Goal: Task Accomplishment & Management: Complete application form

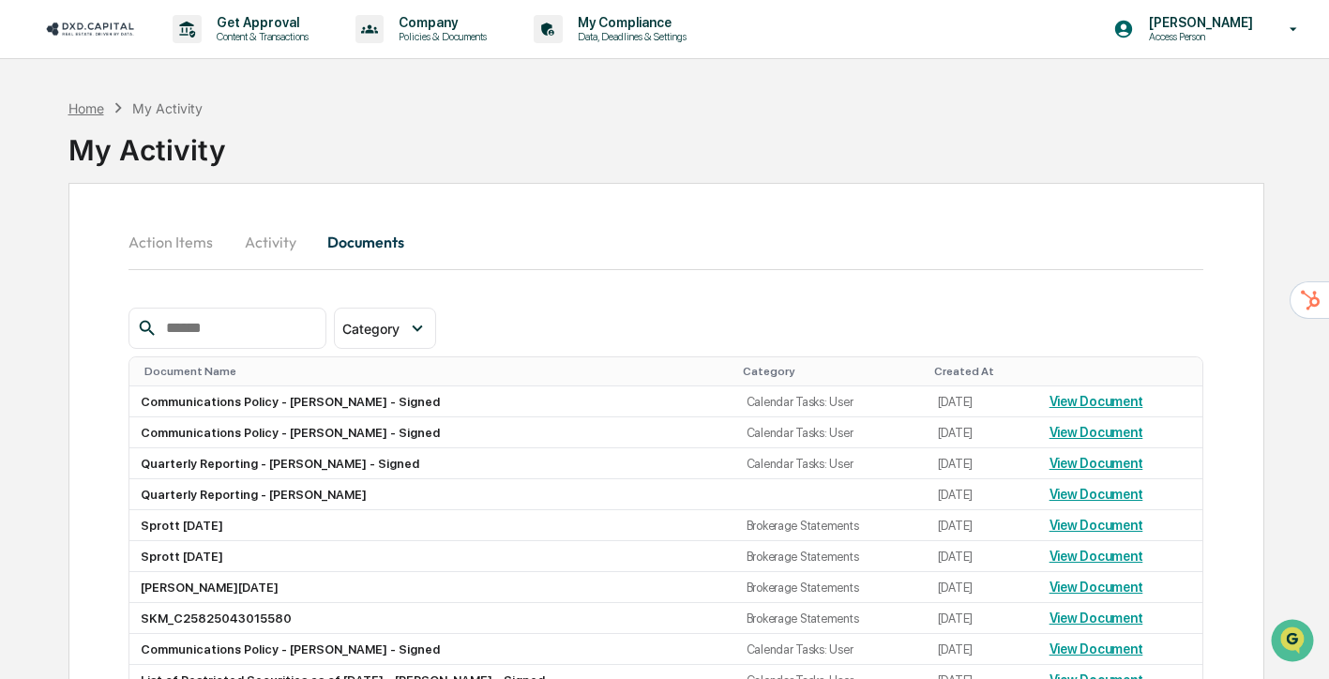
click at [95, 103] on div "Home" at bounding box center [86, 108] width 36 height 16
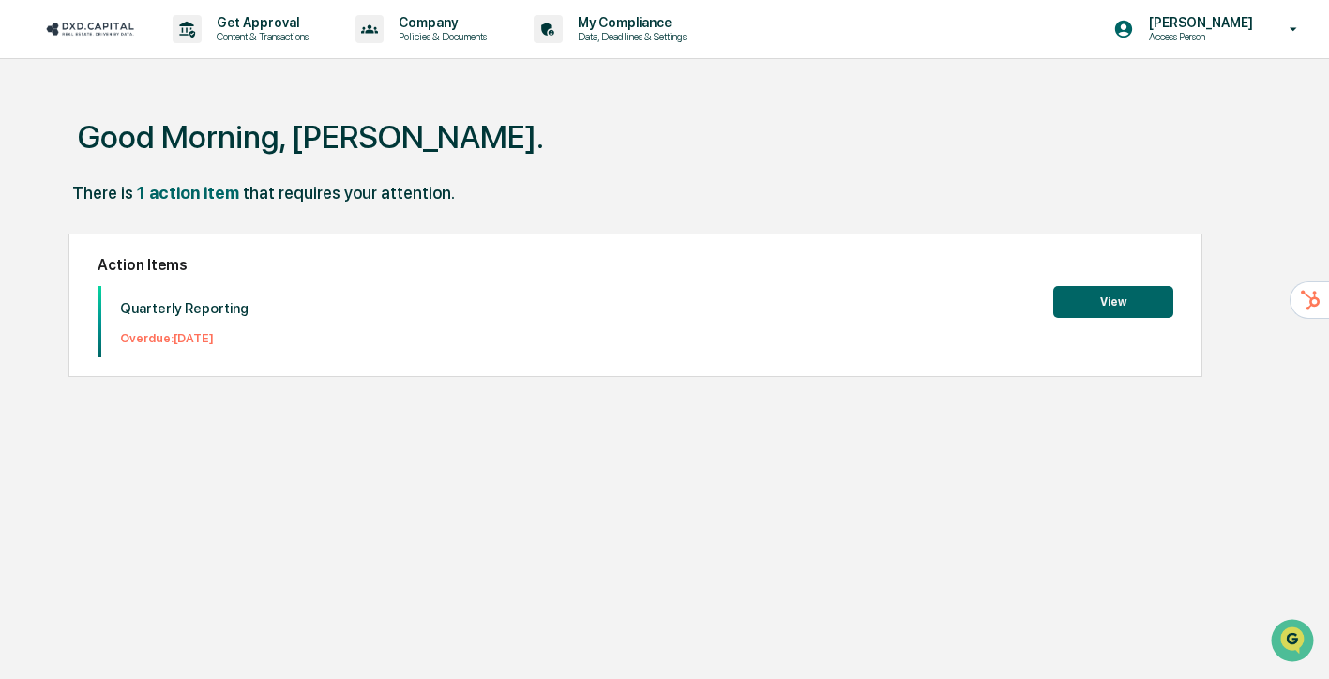
click at [1123, 304] on button "View" at bounding box center [1113, 302] width 120 height 32
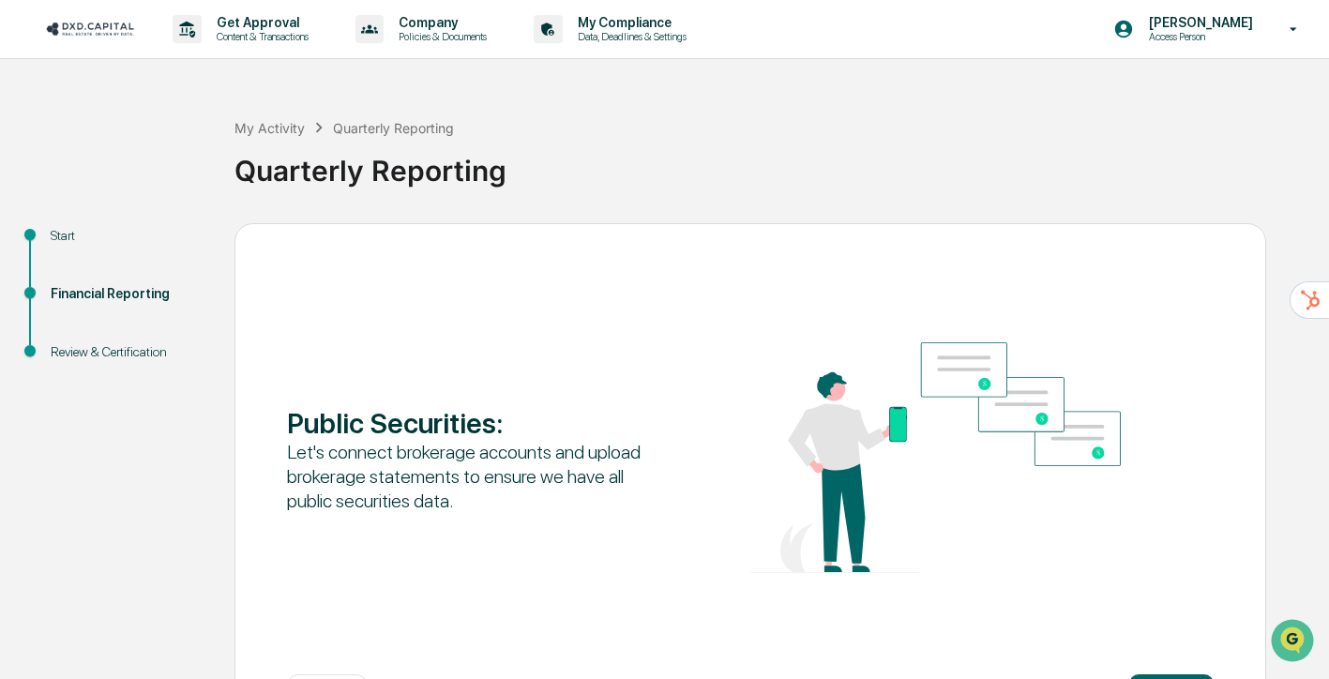
scroll to position [77, 0]
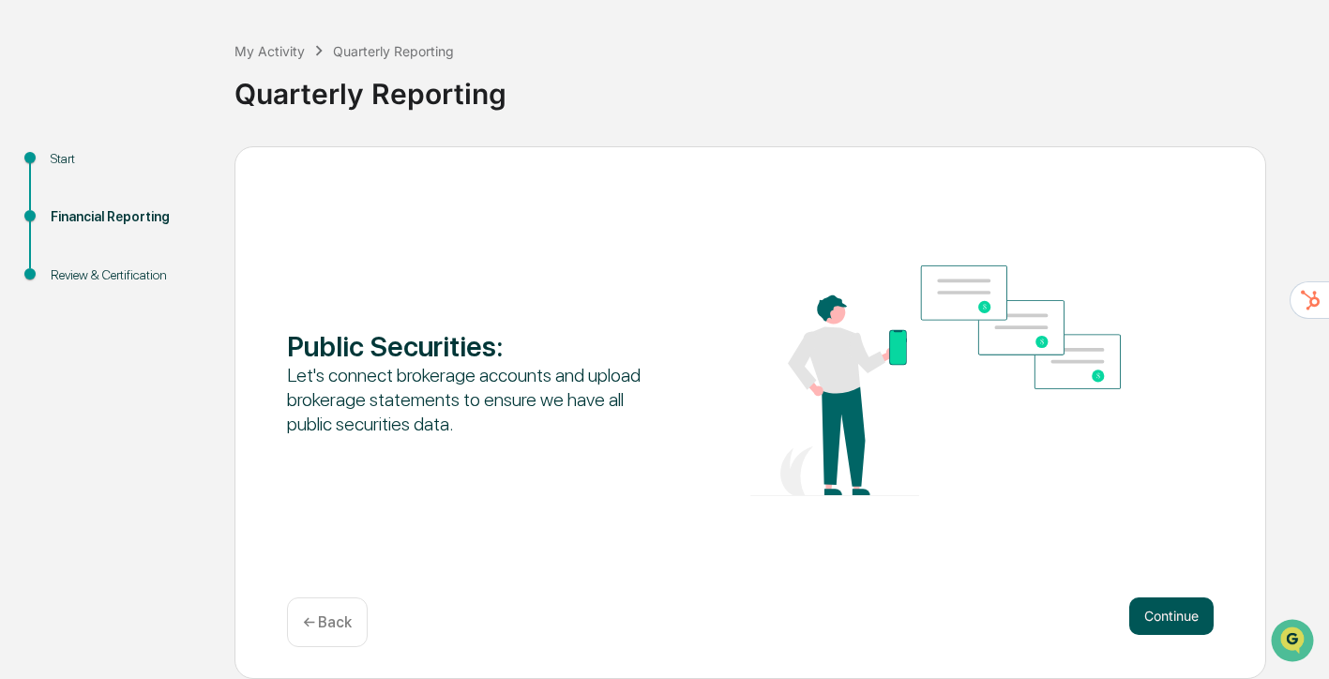
click at [1147, 624] on button "Continue" at bounding box center [1171, 617] width 84 height 38
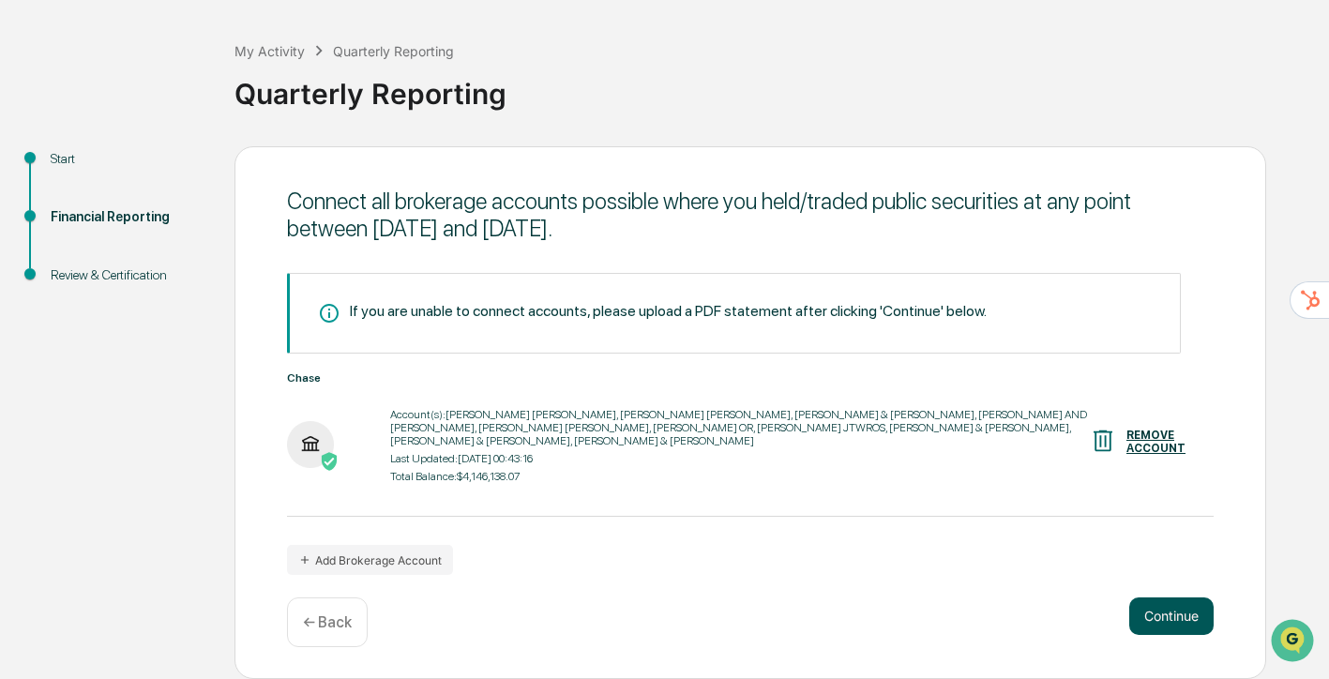
click at [1167, 628] on button "Continue" at bounding box center [1171, 617] width 84 height 38
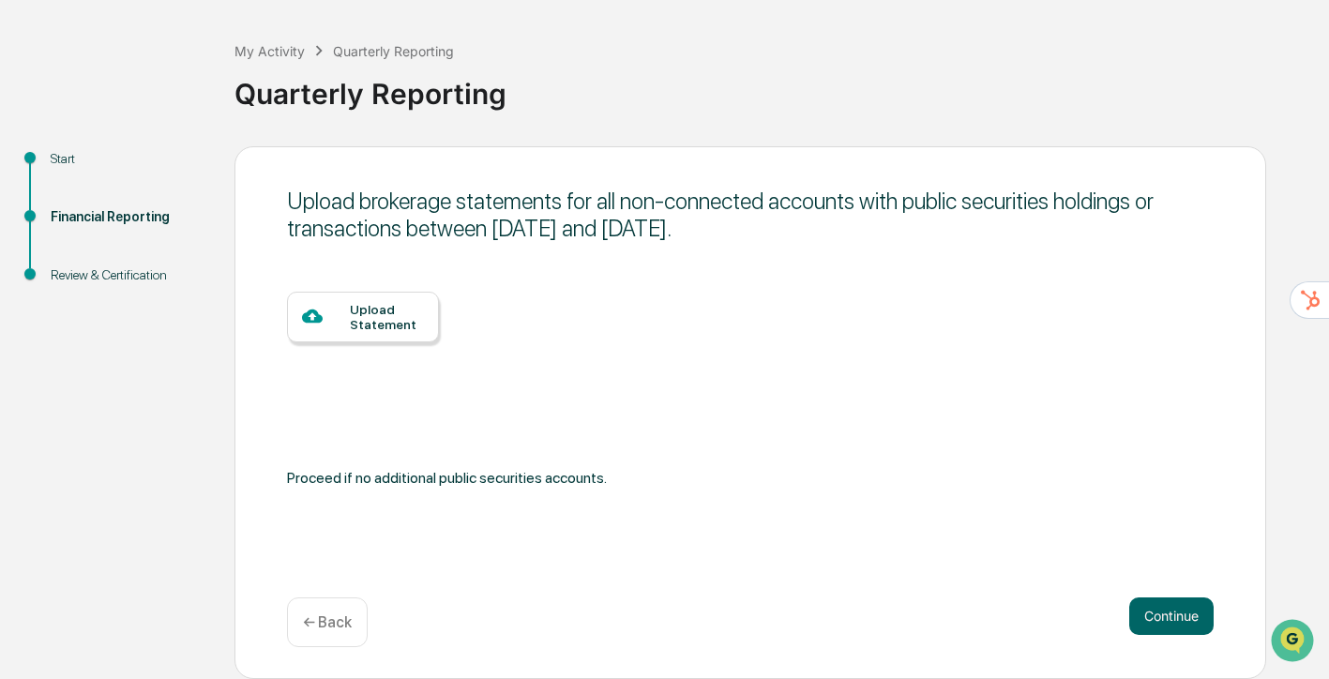
click at [351, 331] on div "Upload Statement" at bounding box center [387, 317] width 74 height 30
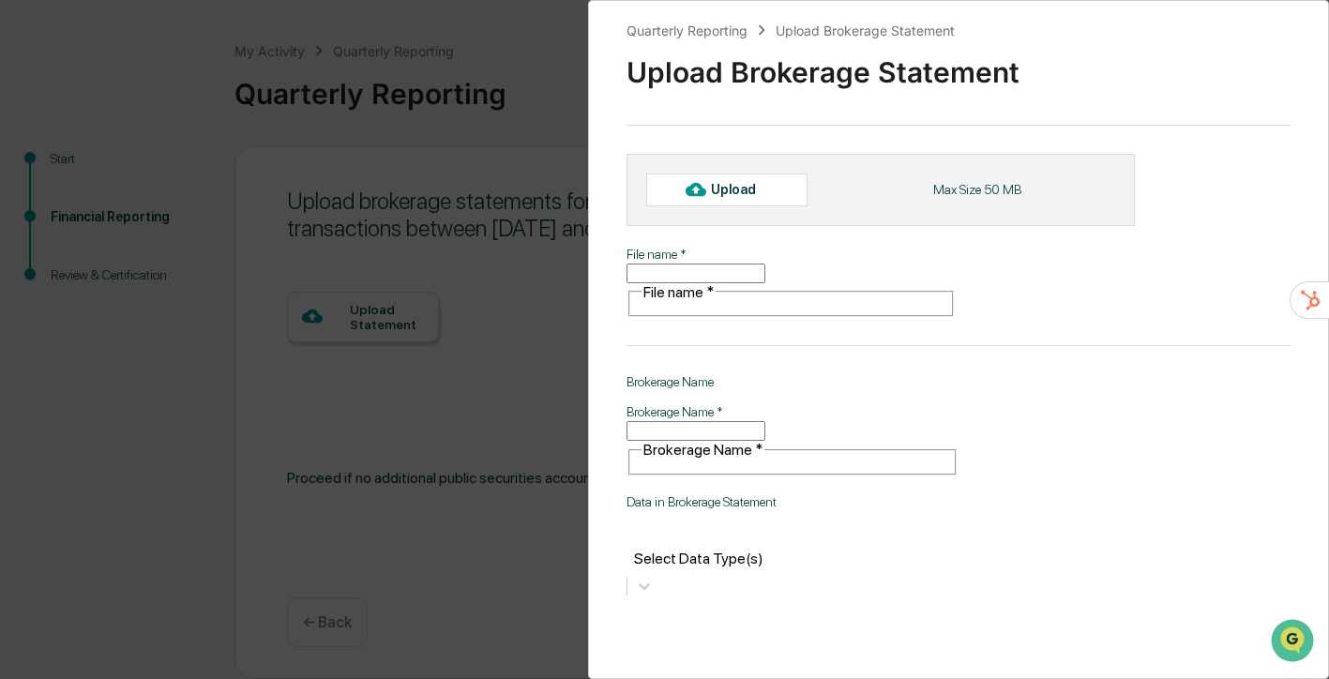
click at [735, 278] on input "File name   *" at bounding box center [696, 274] width 139 height 20
click at [733, 188] on div "Upload" at bounding box center [741, 189] width 61 height 15
type input "**********"
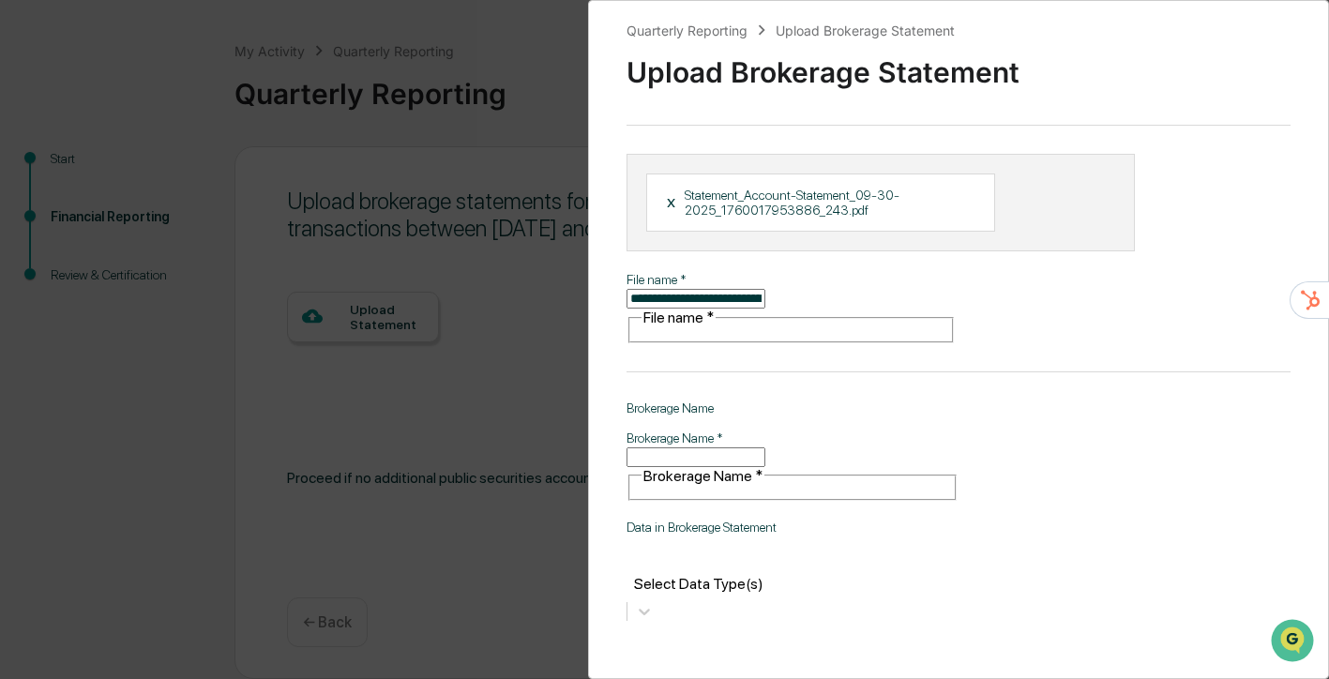
scroll to position [97, 0]
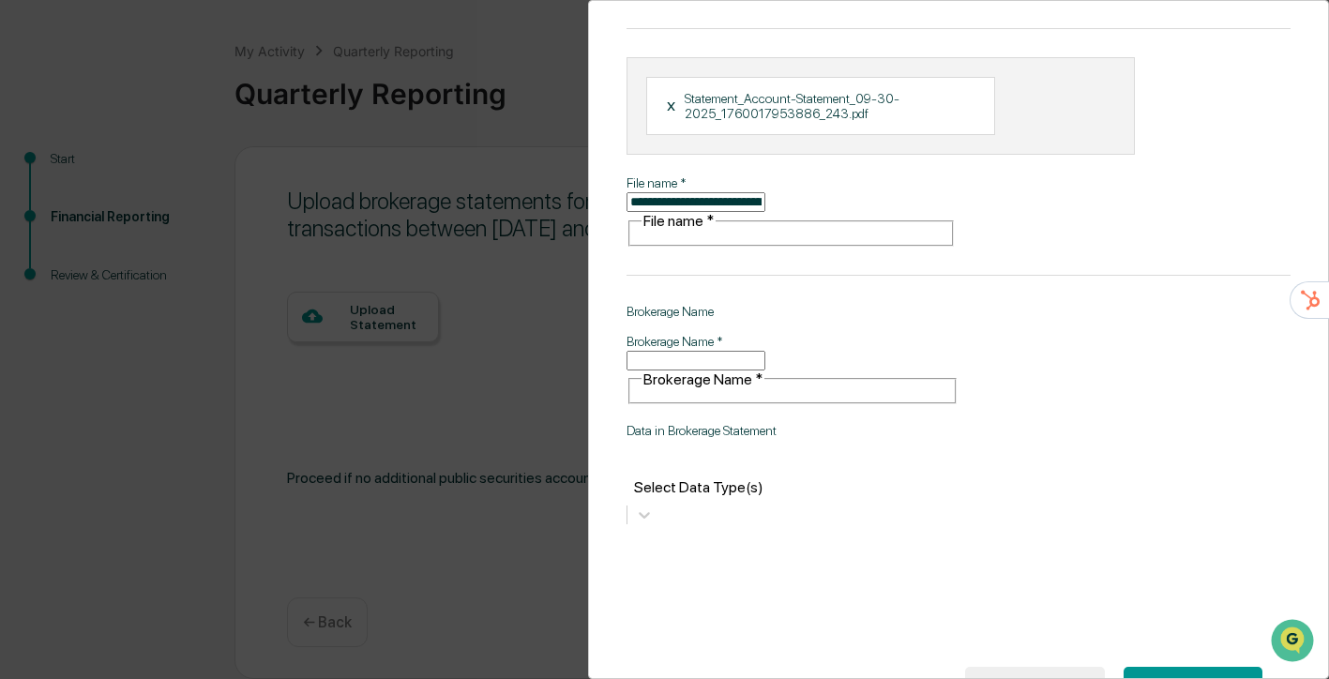
click at [1187, 667] on button "SUBMIT" at bounding box center [1193, 683] width 139 height 32
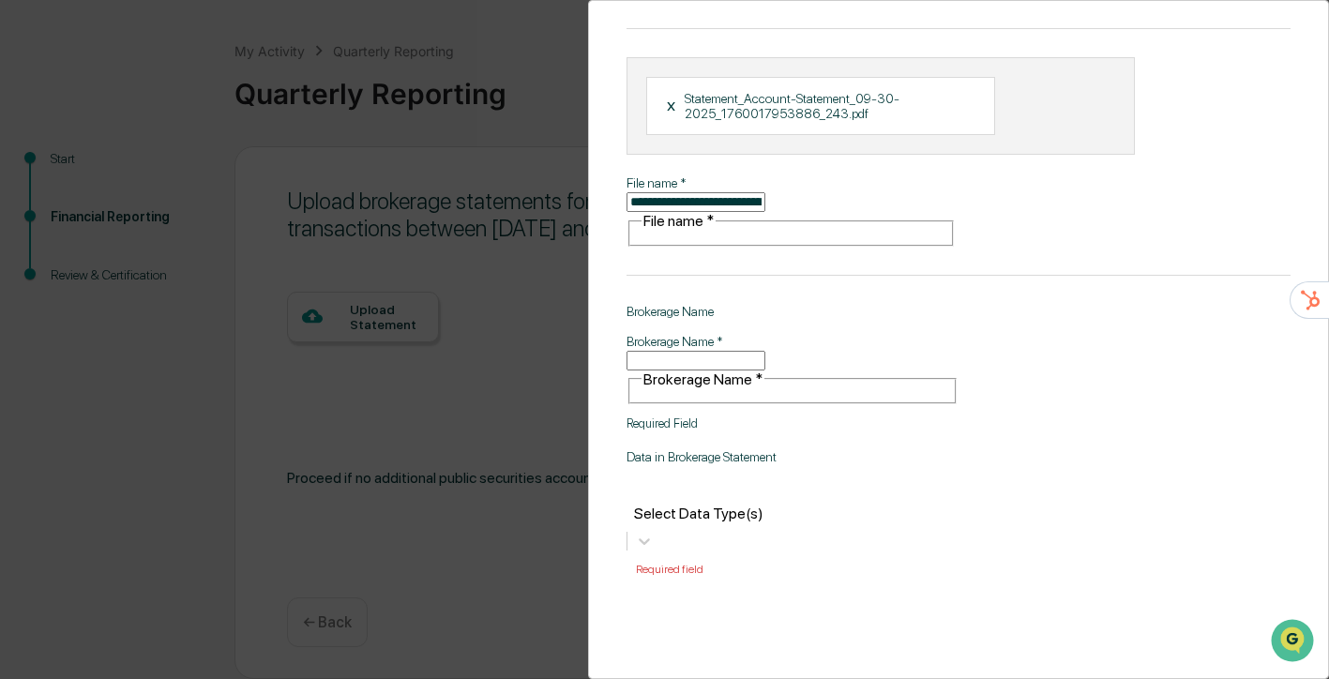
click at [732, 351] on input "Brokerage Name   *" at bounding box center [696, 361] width 139 height 20
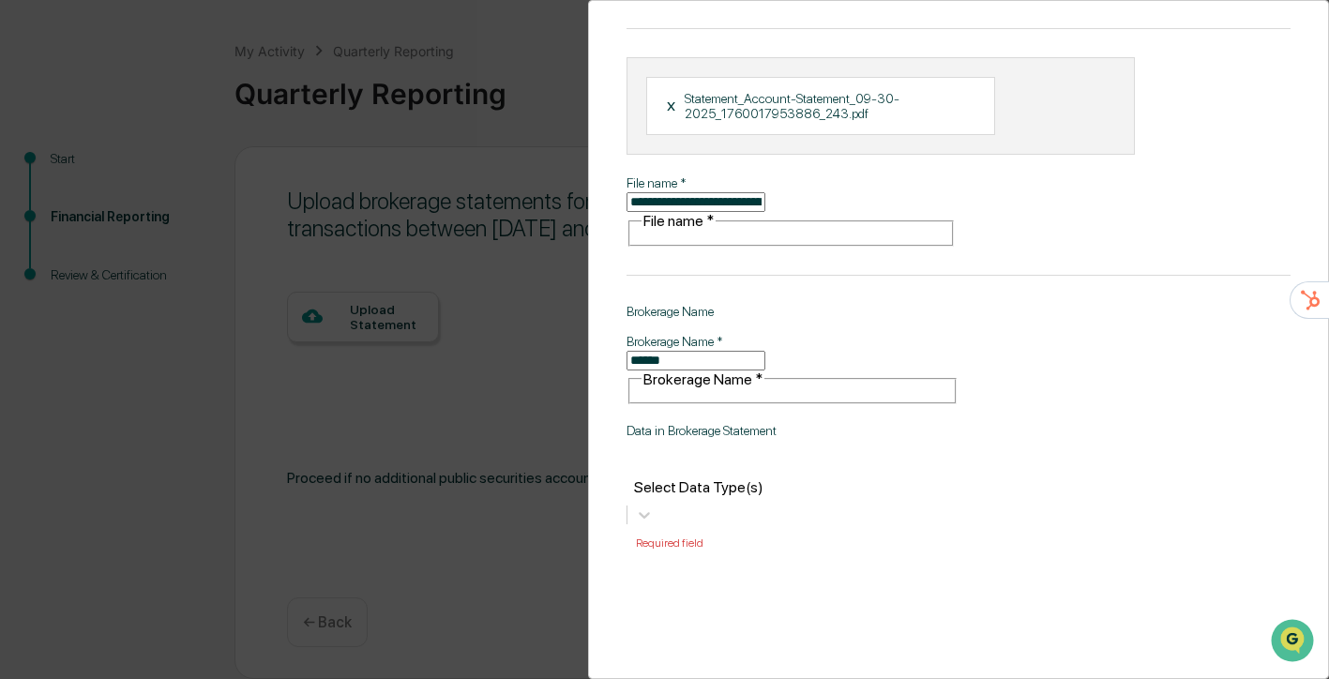
type input "******"
click at [799, 524] on div "**********" at bounding box center [959, 339] width 742 height 679
click at [809, 455] on div at bounding box center [792, 466] width 313 height 22
click at [774, 538] on div "Holdings" at bounding box center [793, 547] width 332 height 18
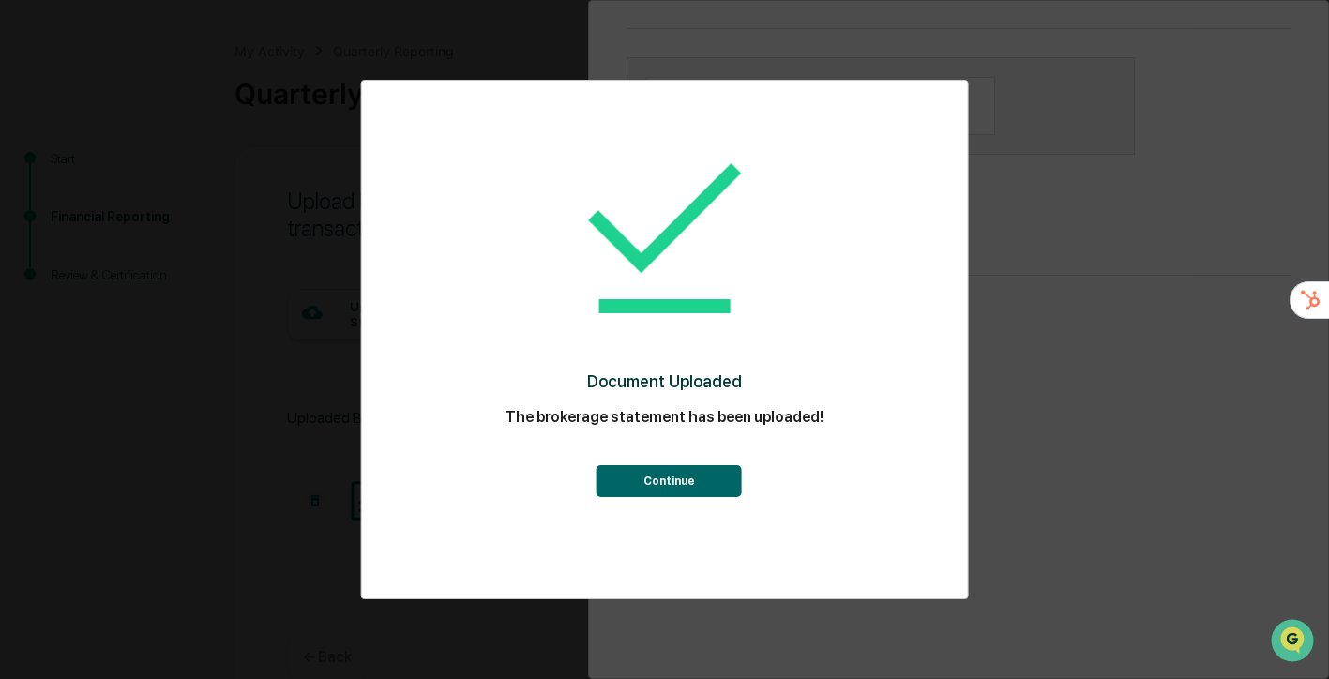
click at [1068, 475] on div "Document Uploaded The brokerage statement has been uploaded! Continue" at bounding box center [664, 339] width 1329 height 679
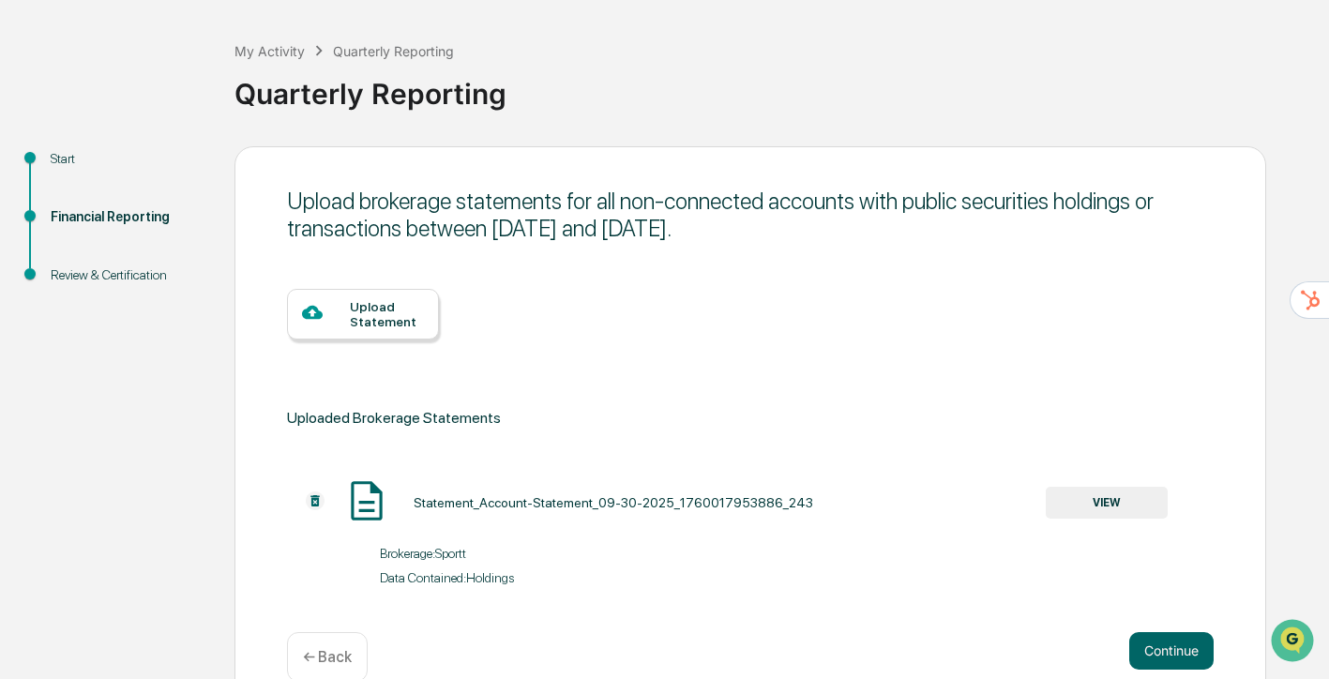
click at [388, 310] on div "Upload Statement" at bounding box center [387, 314] width 74 height 30
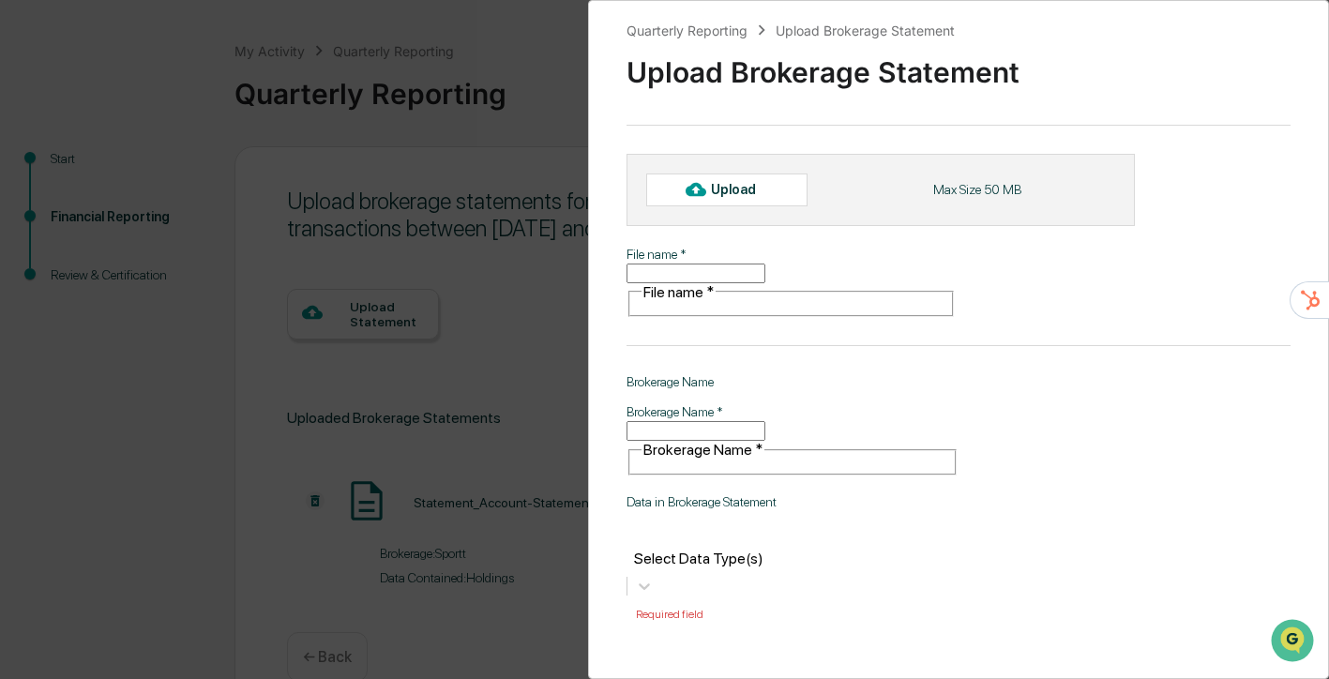
click at [718, 190] on div "Upload" at bounding box center [741, 189] width 61 height 15
type input "********"
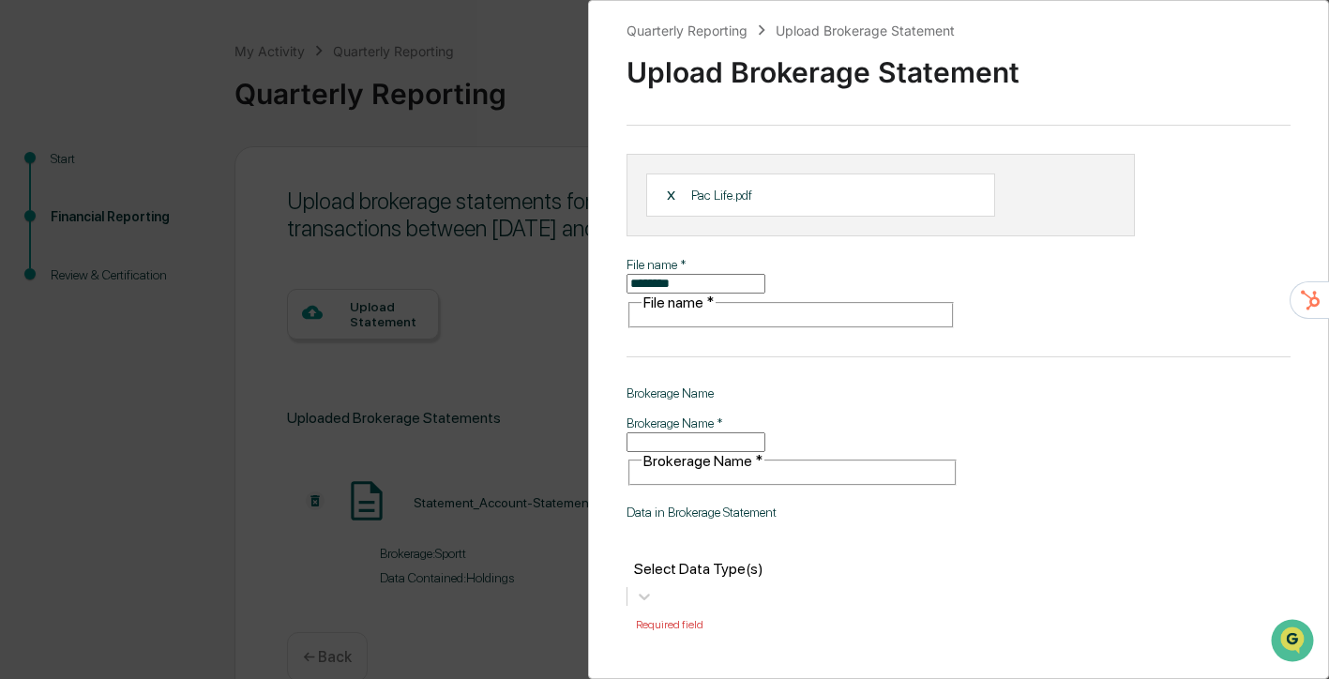
scroll to position [98, 0]
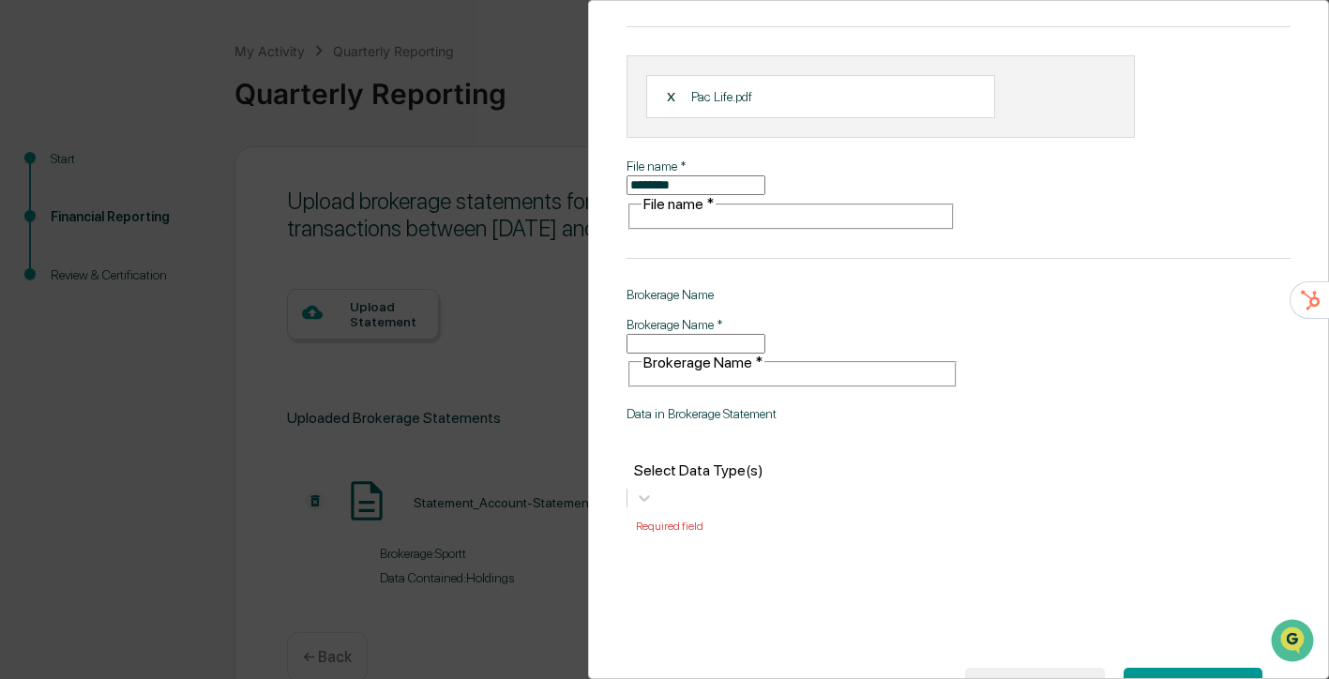
click at [1194, 668] on button "SUBMIT" at bounding box center [1193, 684] width 139 height 32
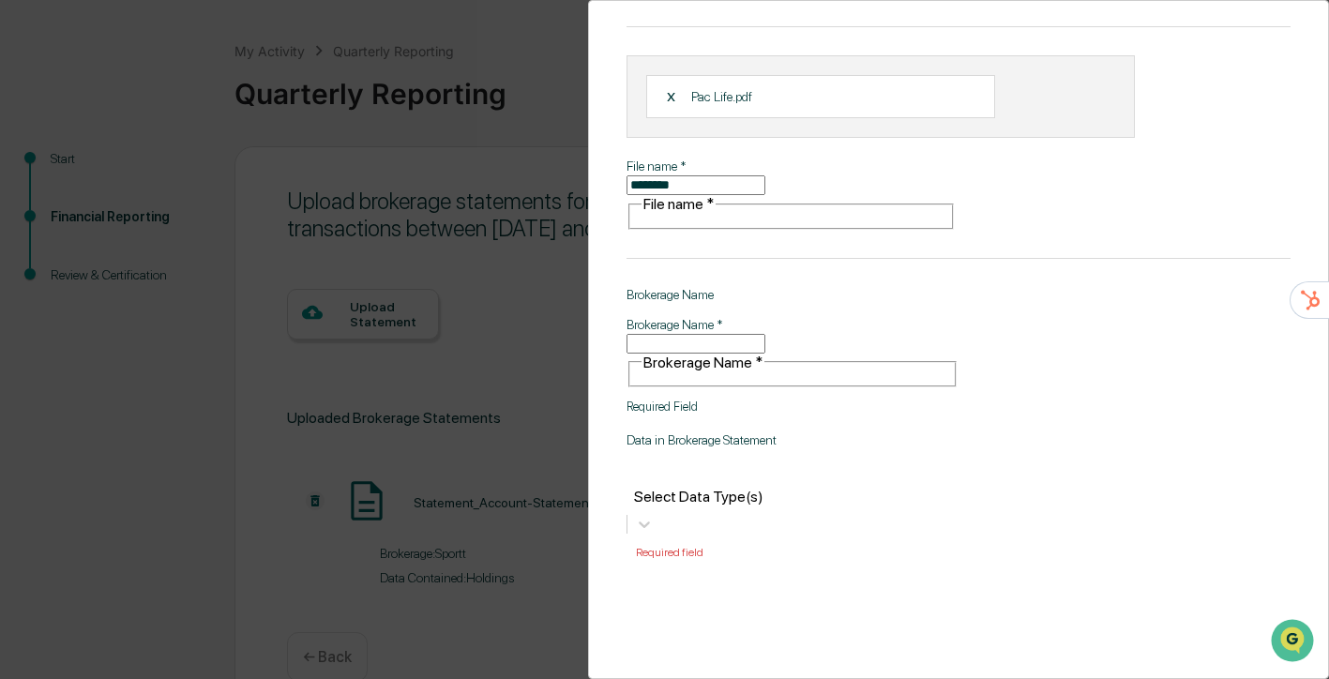
click at [748, 334] on input "Brokerage Name   *" at bounding box center [696, 344] width 139 height 20
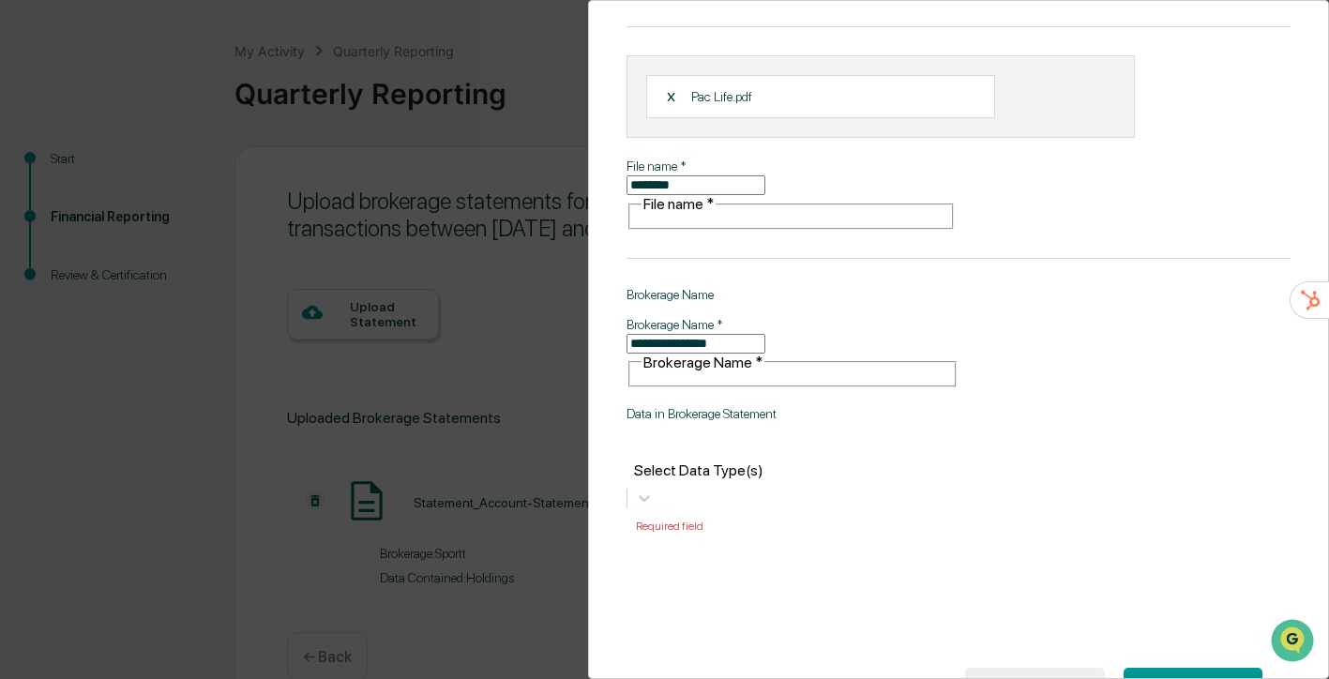
type input "**********"
click at [1194, 668] on button "SUBMIT" at bounding box center [1193, 684] width 139 height 32
click at [1189, 668] on button "SUBMIT" at bounding box center [1193, 684] width 139 height 32
click at [1163, 668] on button "SUBMIT" at bounding box center [1193, 684] width 139 height 32
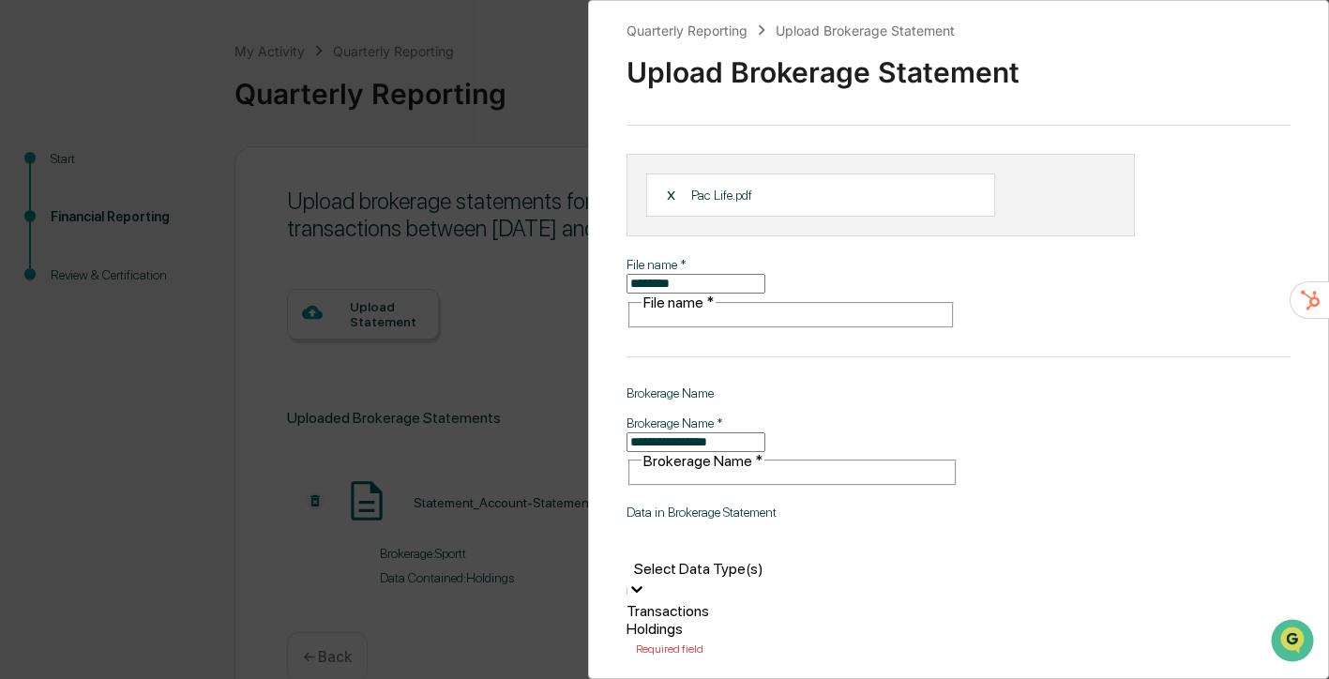
click at [816, 533] on div "Select Data Type(s)" at bounding box center [793, 556] width 332 height 47
click at [786, 620] on div "Holdings" at bounding box center [793, 629] width 332 height 18
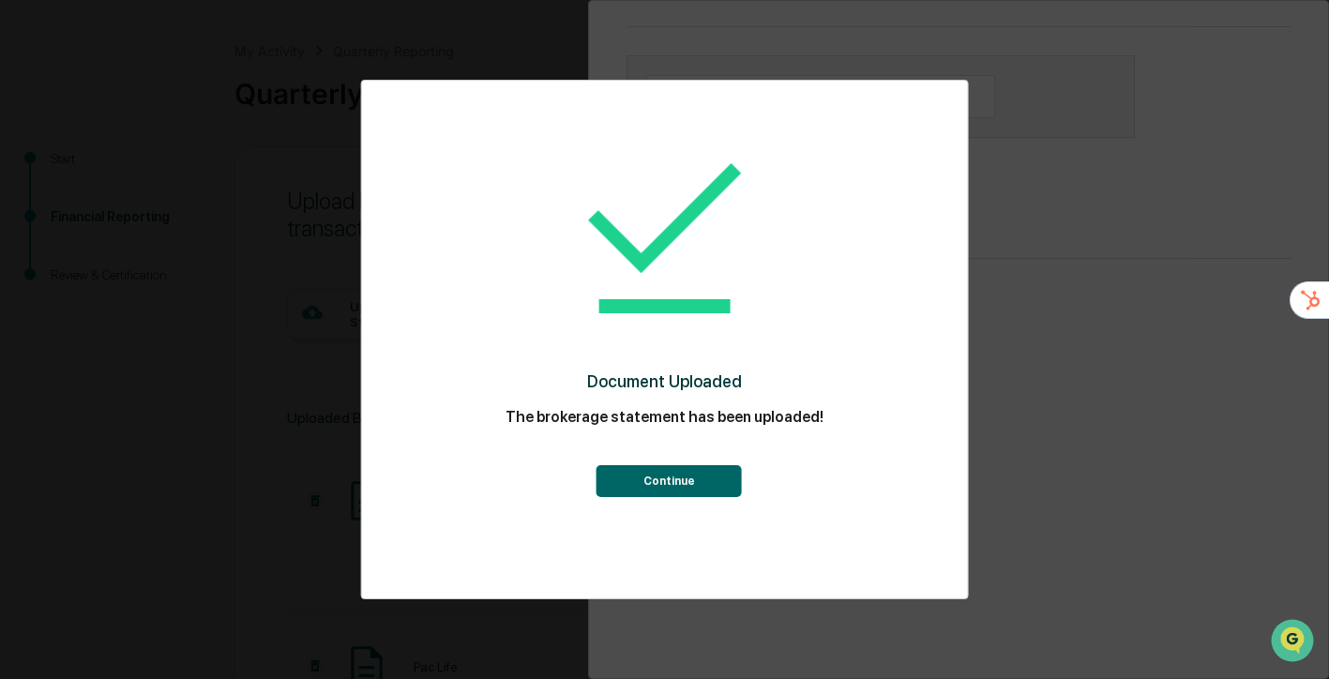
click at [679, 479] on button "Continue" at bounding box center [669, 481] width 145 height 32
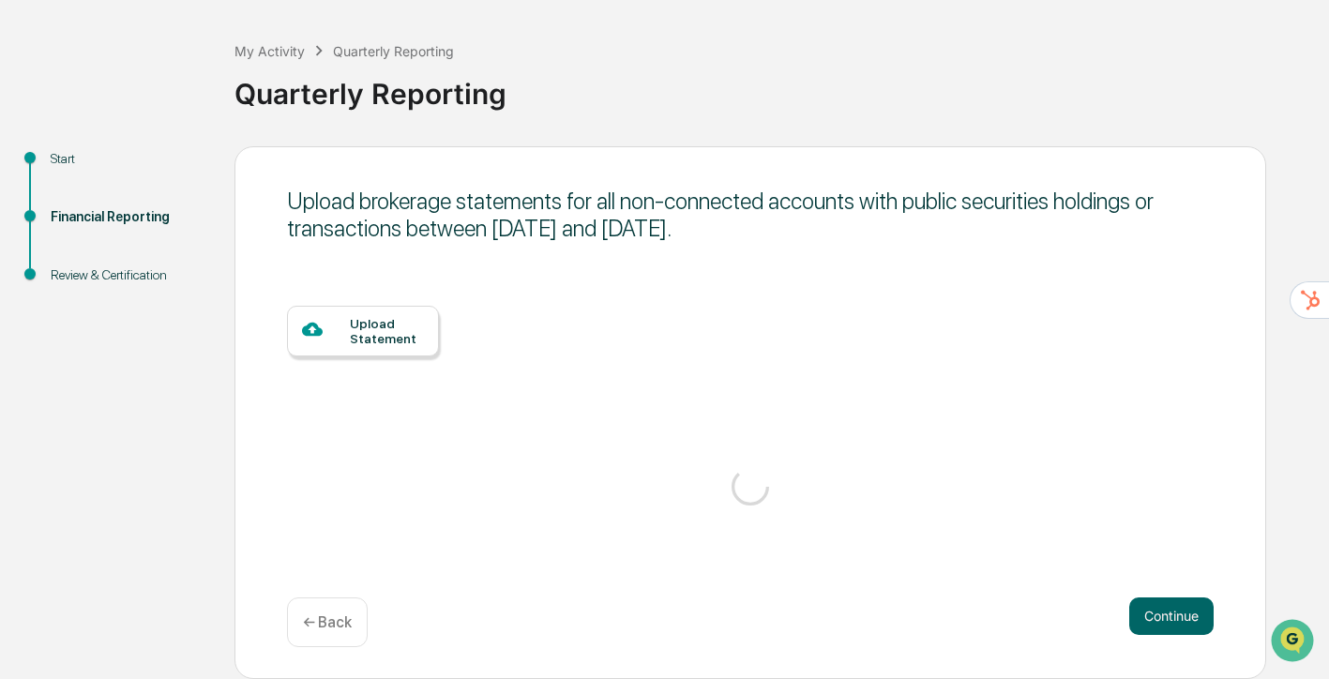
scroll to position [87, 0]
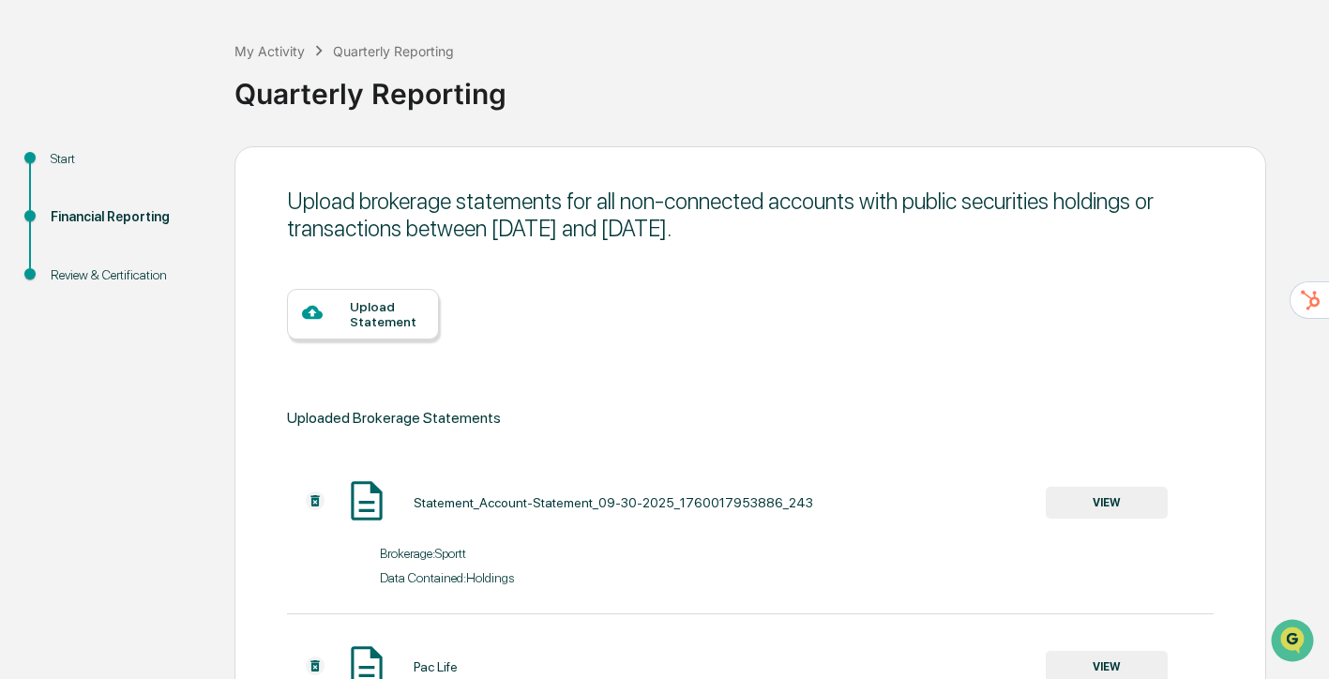
click at [406, 323] on div "Upload Statement" at bounding box center [387, 314] width 74 height 30
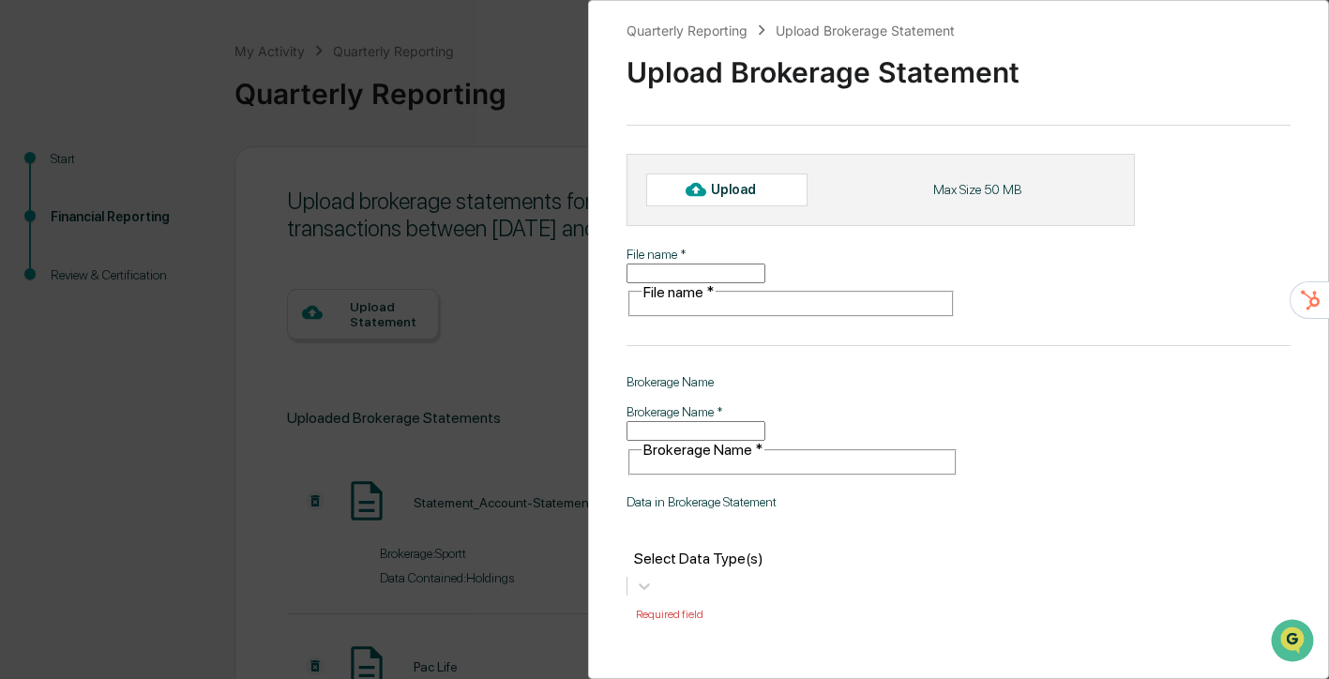
click at [754, 182] on div "Upload" at bounding box center [741, 189] width 61 height 15
type input "******"
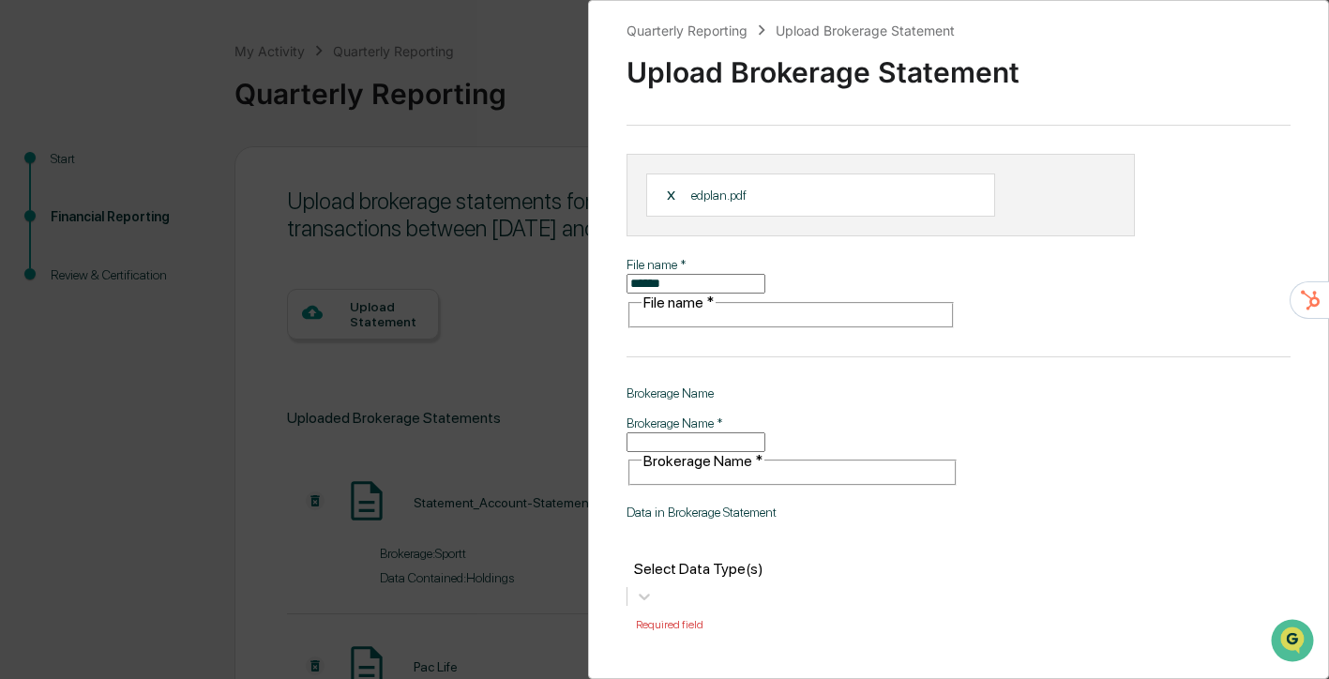
click at [711, 414] on div "Brokerage Name   * Brokerage Name   *" at bounding box center [793, 450] width 332 height 73
click at [711, 432] on input "Brokerage Name   *" at bounding box center [696, 442] width 139 height 20
type input "**********"
click at [723, 537] on div at bounding box center [792, 548] width 313 height 22
click at [705, 620] on div "Holdings" at bounding box center [793, 629] width 332 height 18
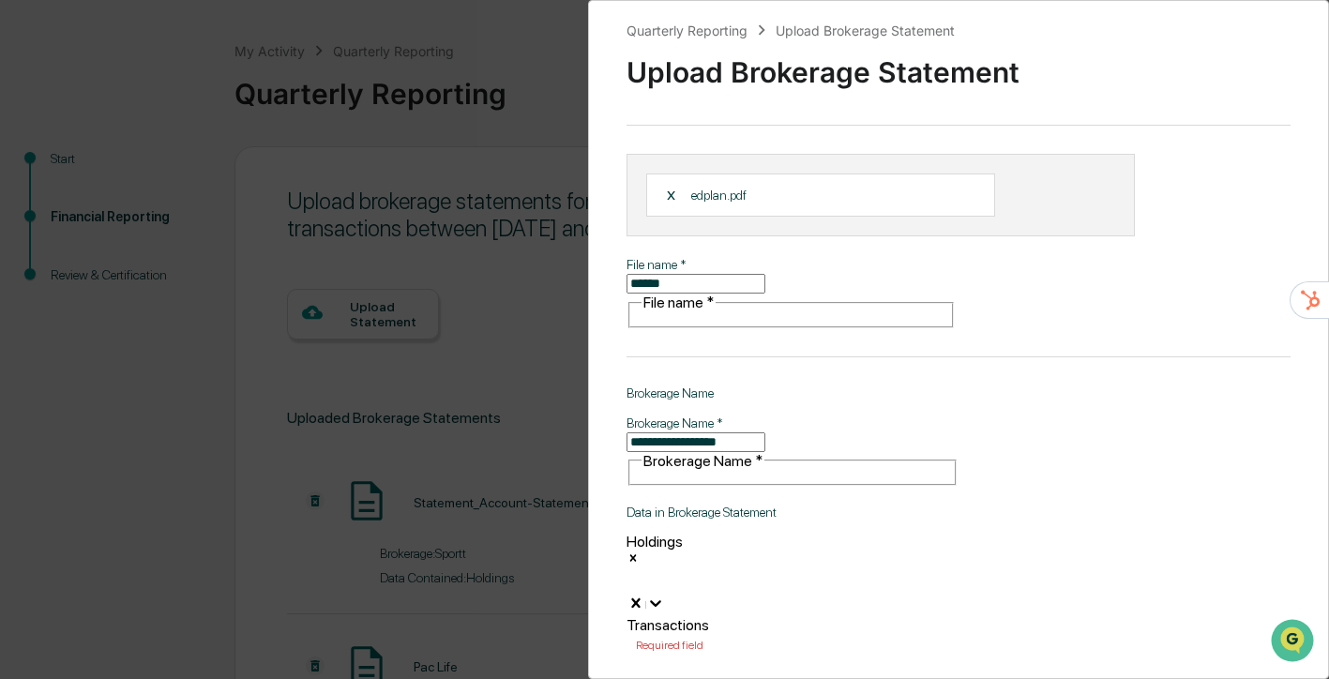
scroll to position [98, 0]
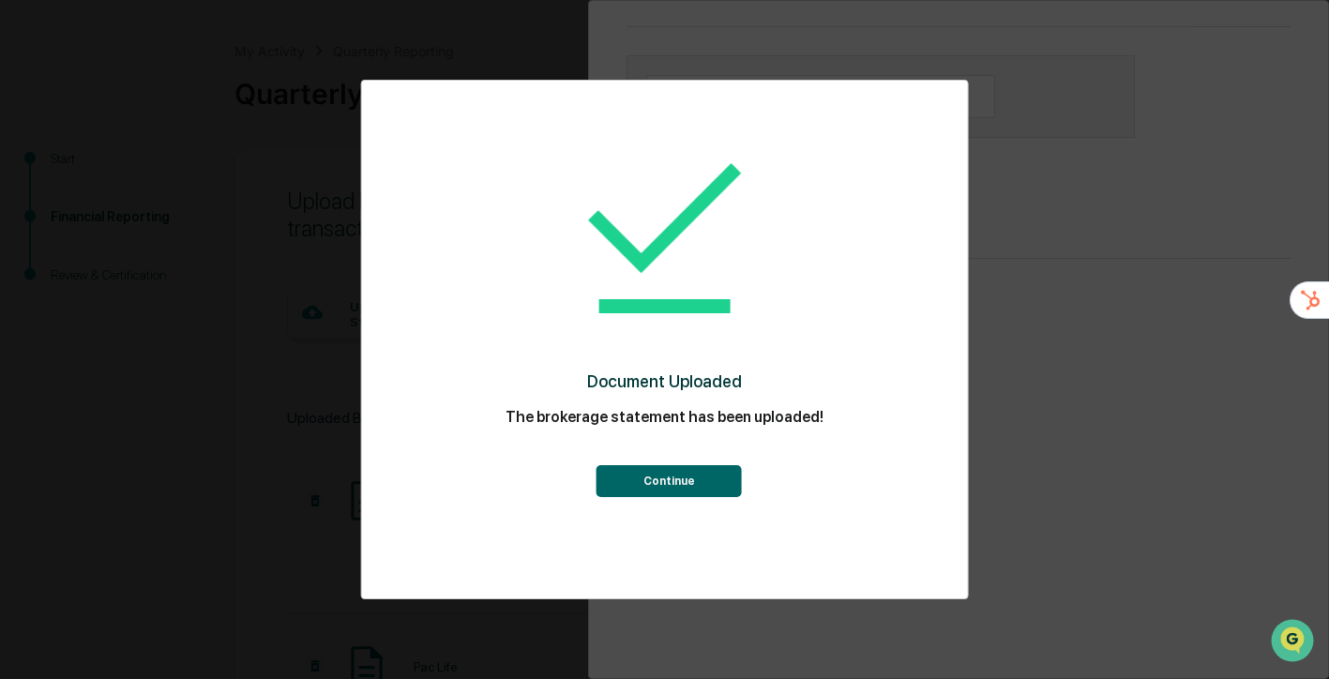
drag, startPoint x: 1061, startPoint y: 12, endPoint x: 506, endPoint y: 98, distance: 561.9
click at [506, 98] on div "Document Uploaded The brokerage statement has been uploaded! Continue" at bounding box center [664, 340] width 609 height 520
click at [691, 480] on button "Continue" at bounding box center [669, 481] width 145 height 32
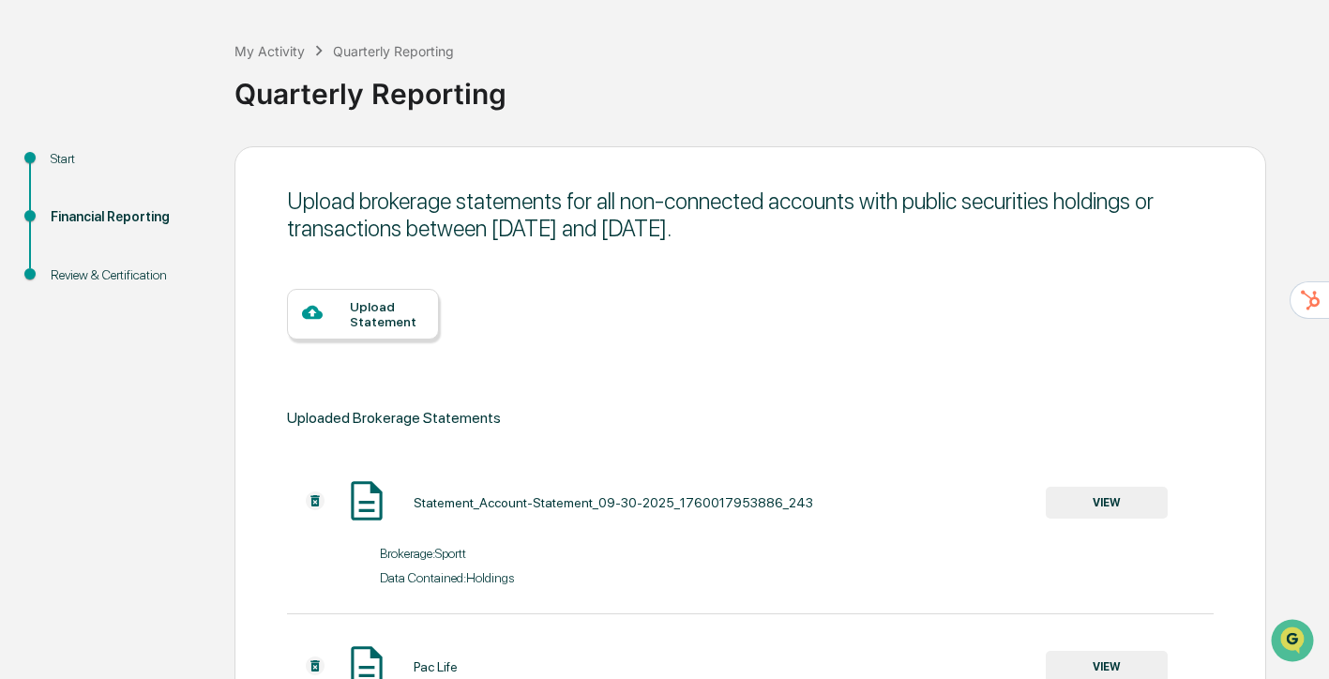
scroll to position [450, 0]
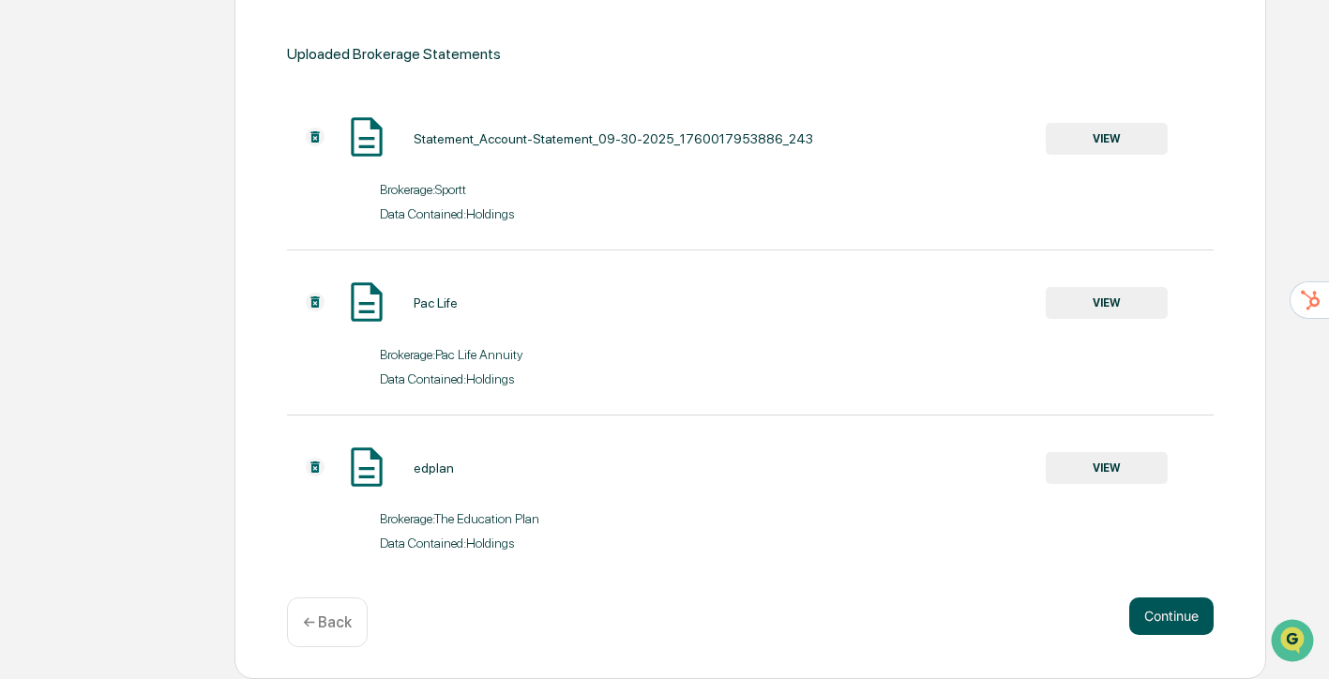
click at [1204, 626] on button "Continue" at bounding box center [1171, 617] width 84 height 38
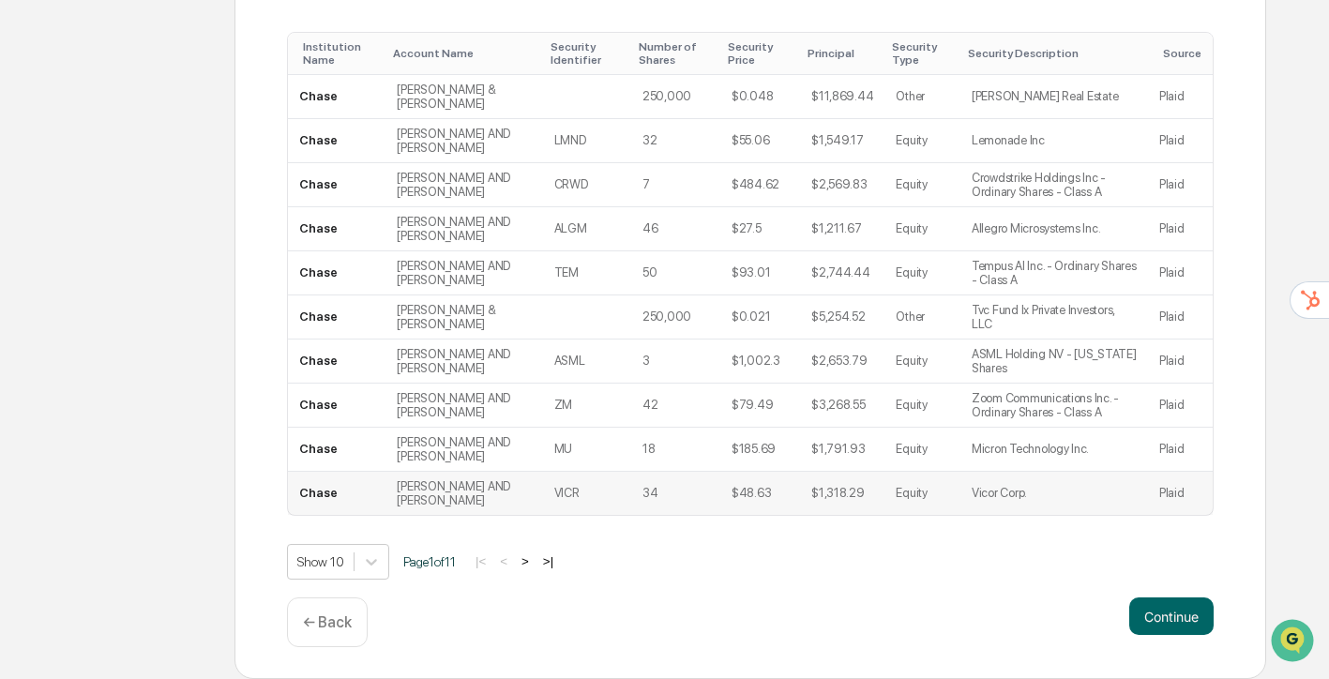
click at [1172, 610] on button "Continue" at bounding box center [1171, 617] width 84 height 38
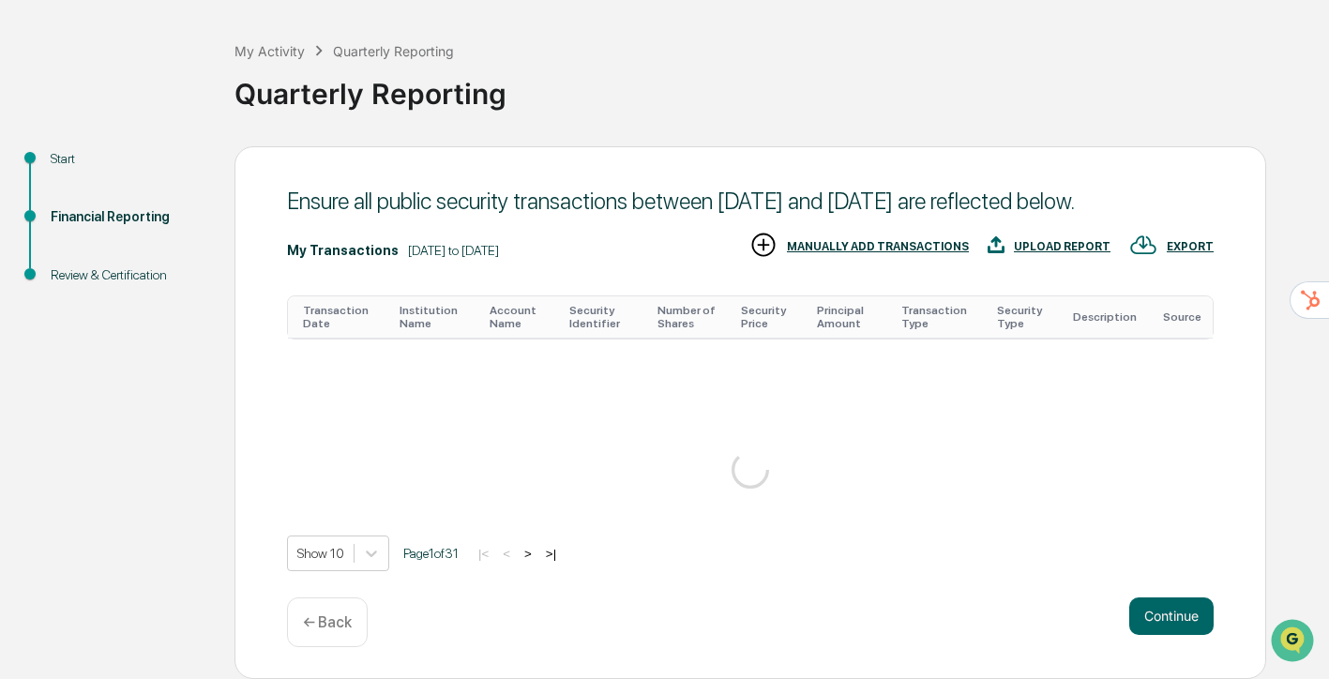
click at [1172, 610] on button "Continue" at bounding box center [1171, 617] width 84 height 38
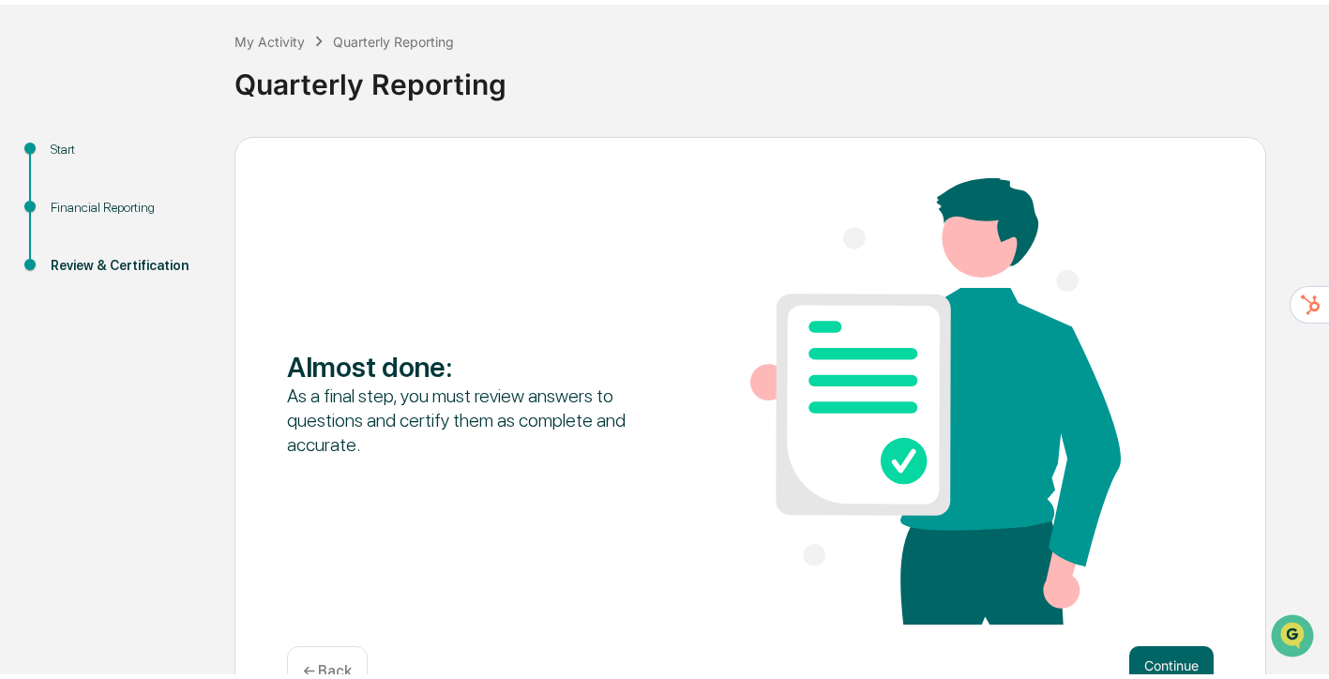
scroll to position [91, 0]
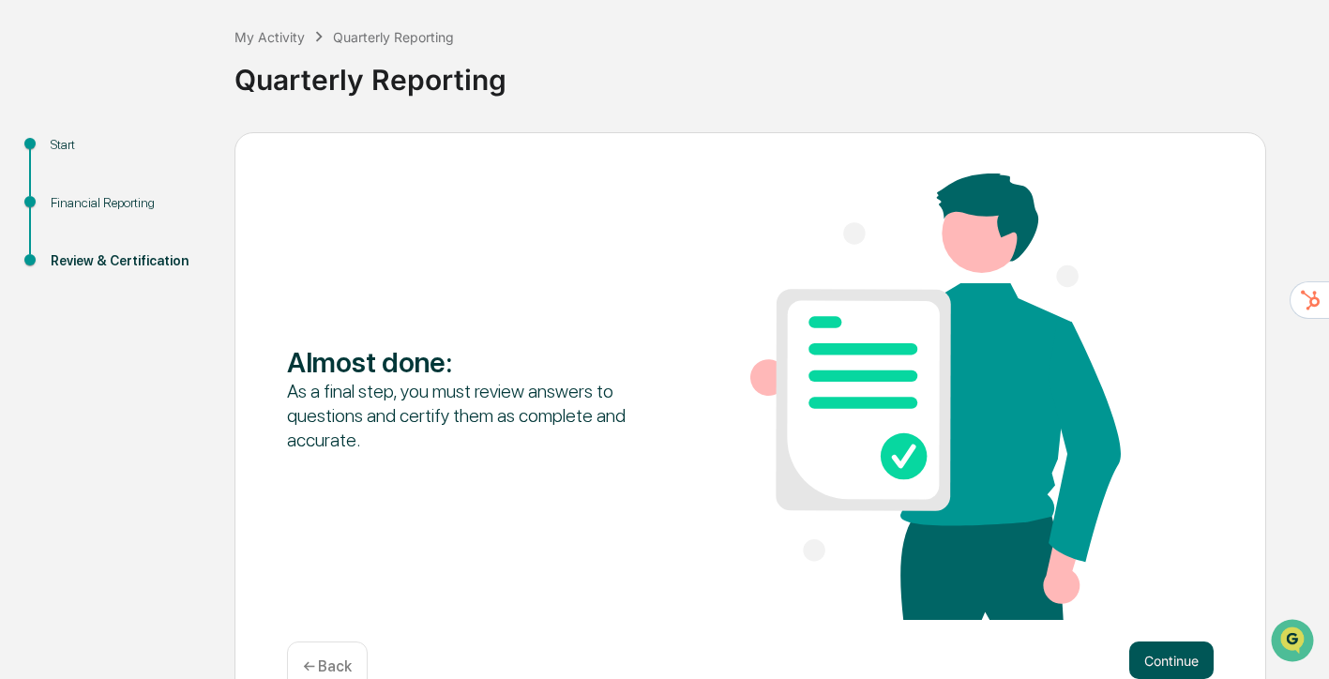
click at [1174, 673] on button "Continue" at bounding box center [1171, 661] width 84 height 38
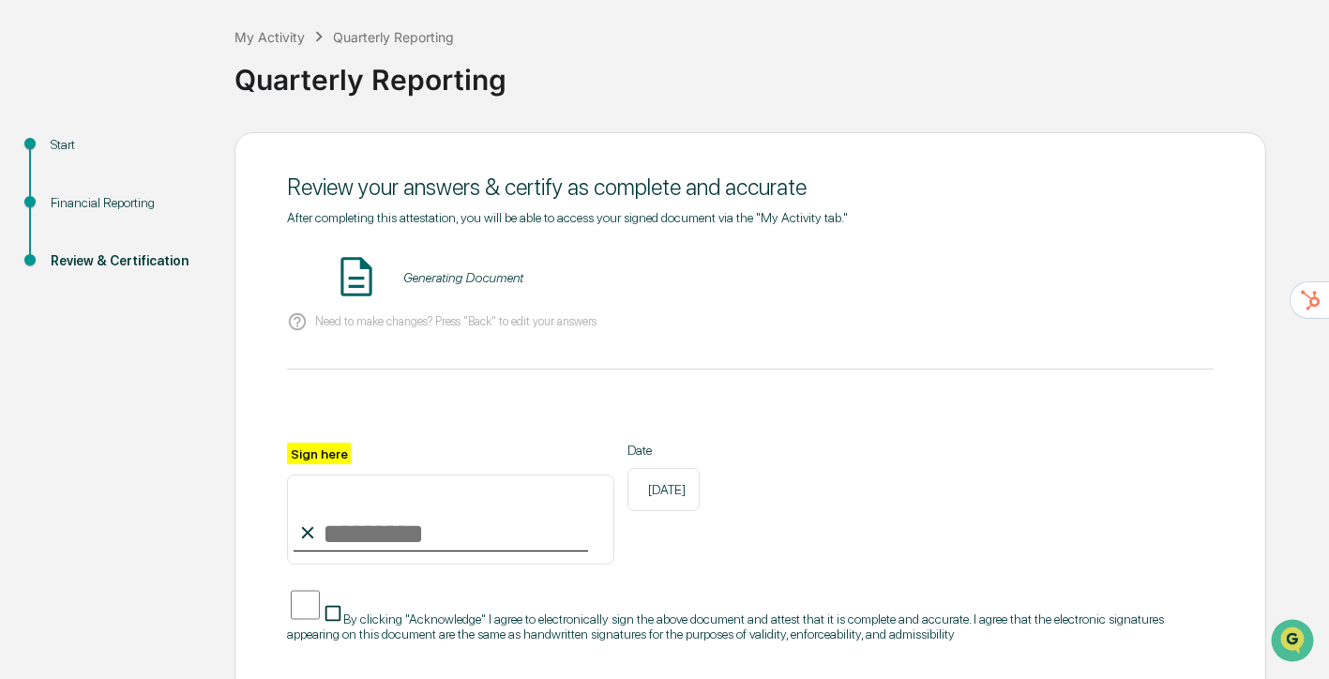
click at [314, 510] on input "Sign here" at bounding box center [450, 520] width 327 height 90
type input "**********"
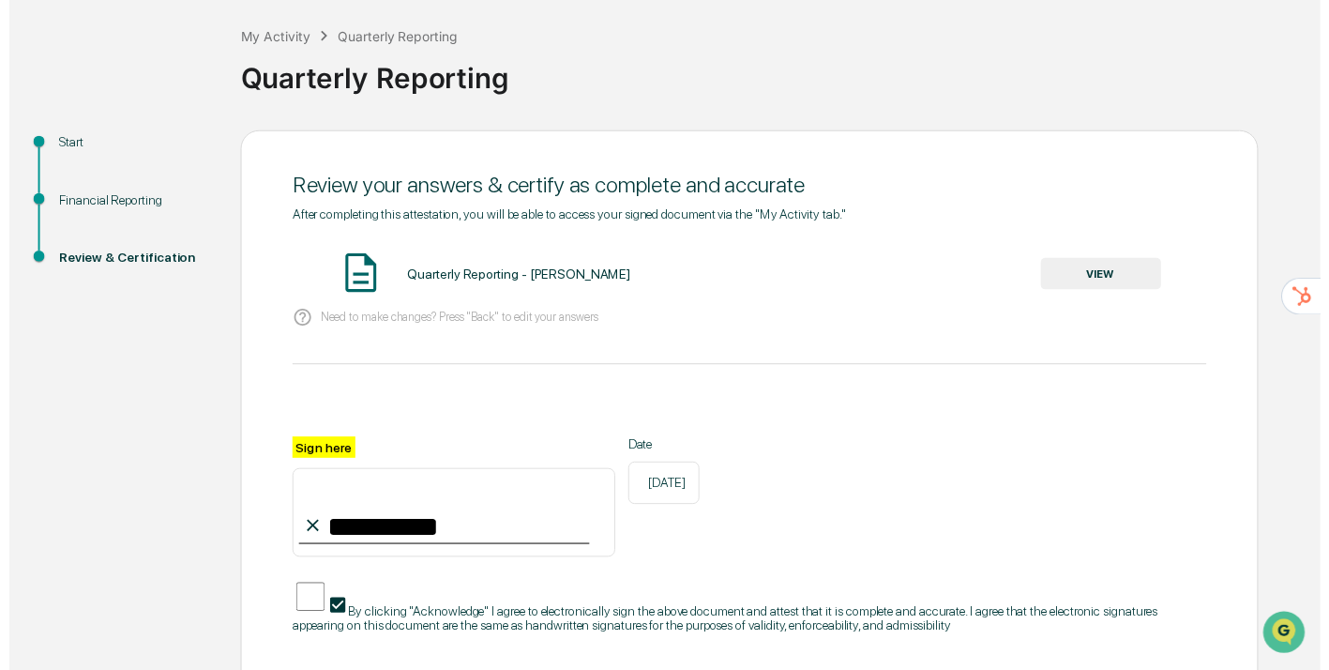
scroll to position [174, 0]
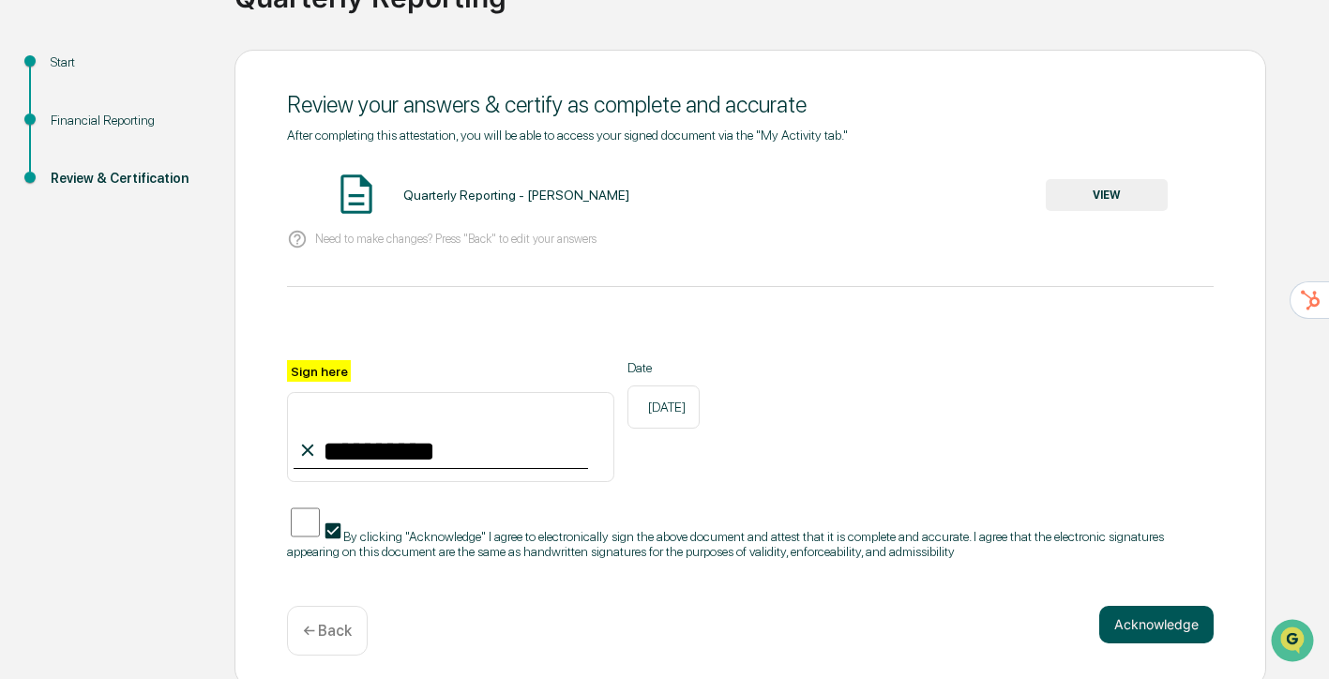
click at [1144, 609] on button "Acknowledge" at bounding box center [1156, 625] width 114 height 38
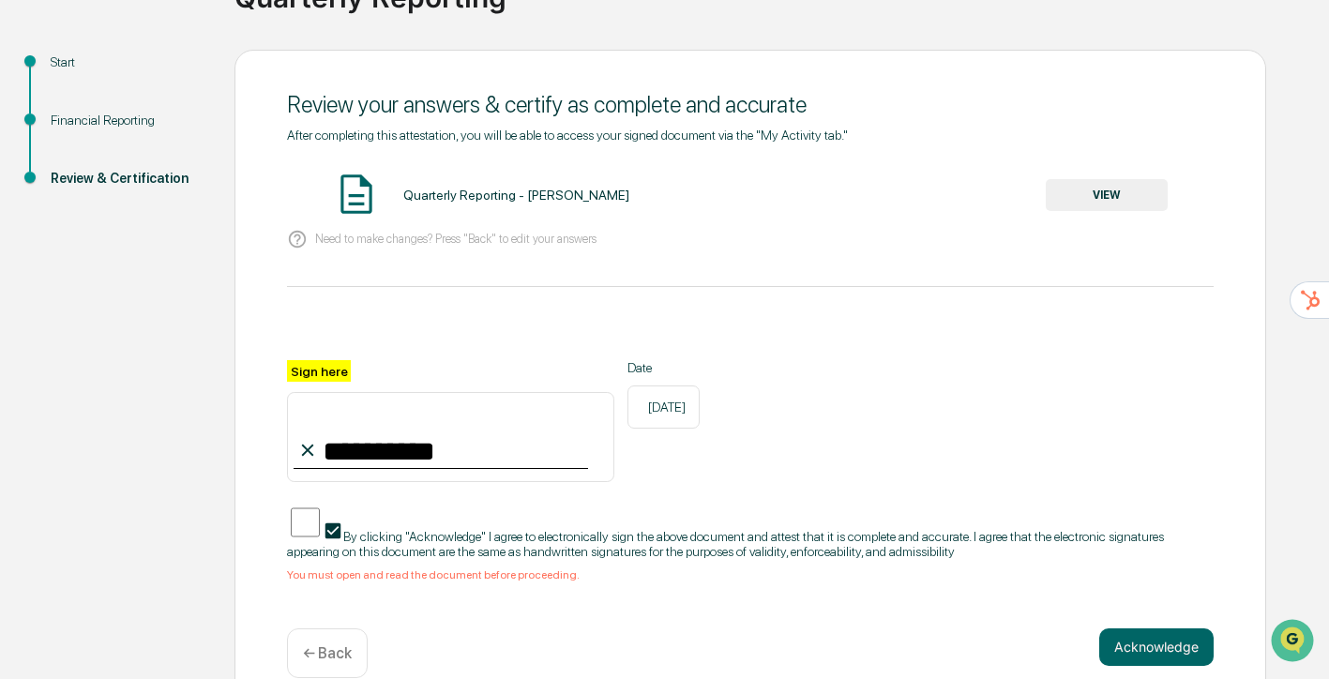
click at [436, 529] on span "By clicking "Acknowledge" I agree to electronically sign the above document and…" at bounding box center [725, 544] width 877 height 30
click at [1115, 187] on button "VIEW" at bounding box center [1107, 195] width 122 height 32
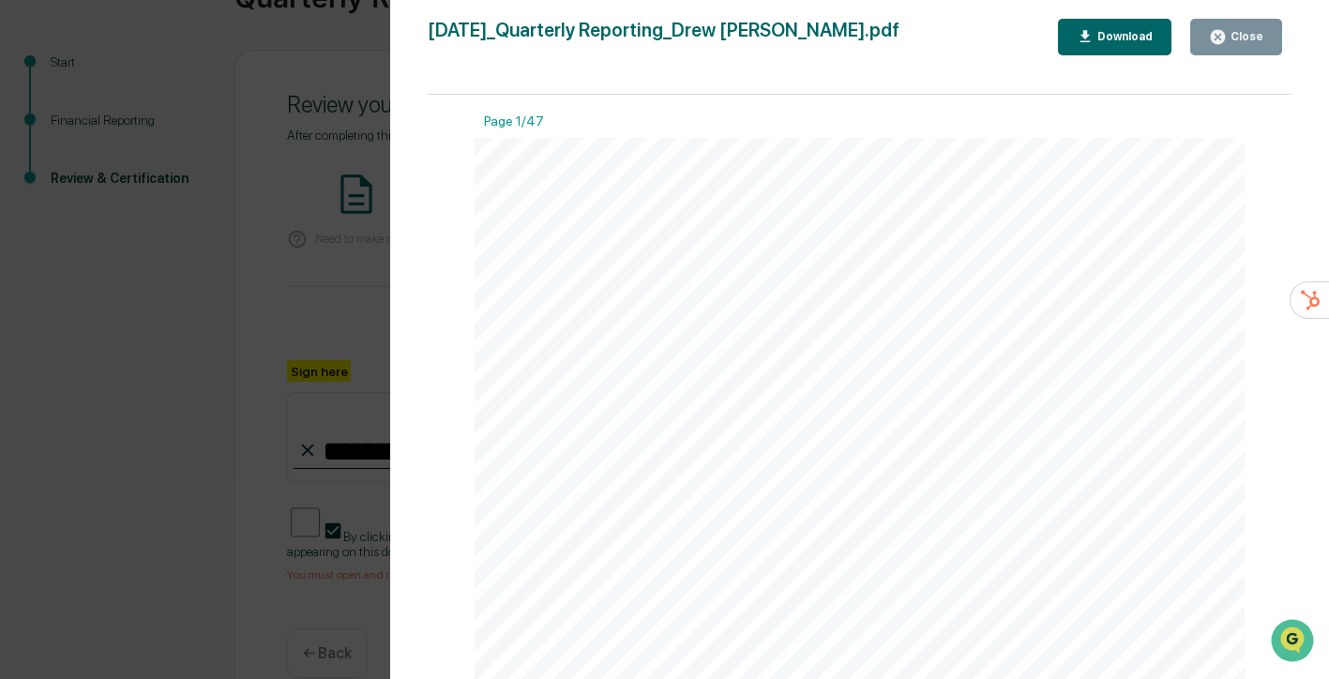
click at [1235, 32] on div "Close" at bounding box center [1245, 36] width 37 height 13
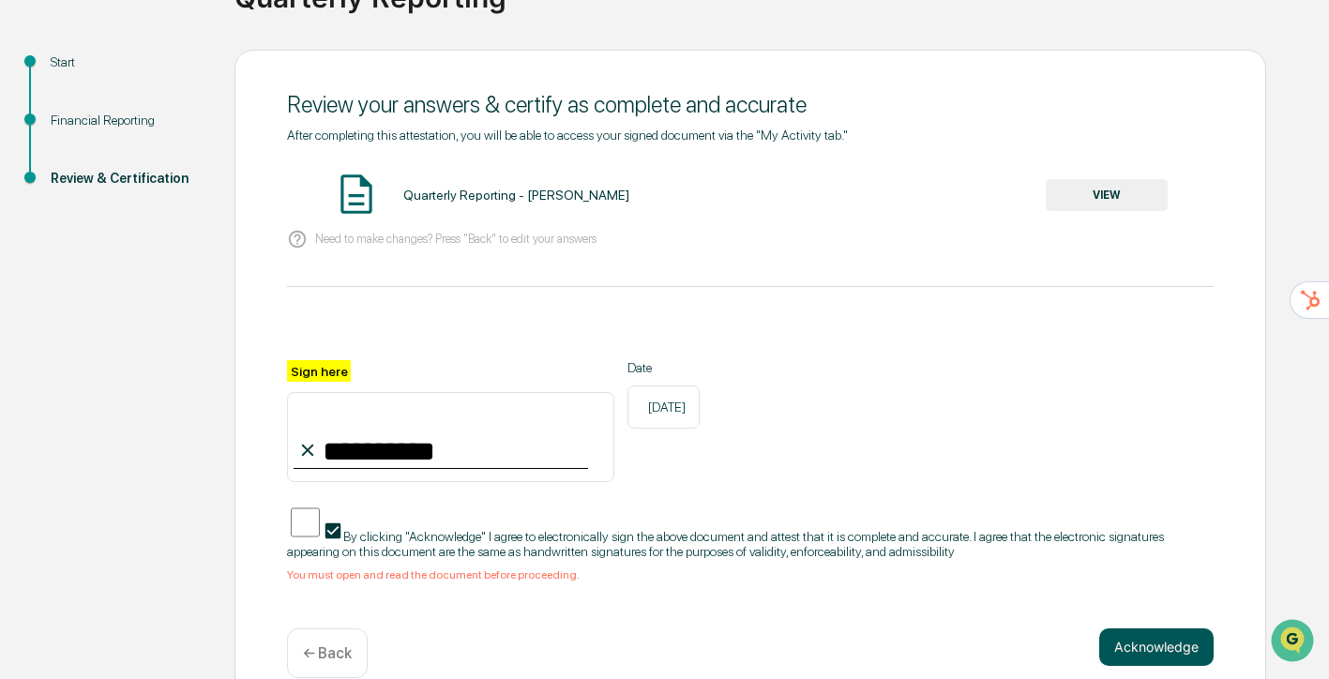
click at [1181, 641] on button "Acknowledge" at bounding box center [1156, 648] width 114 height 38
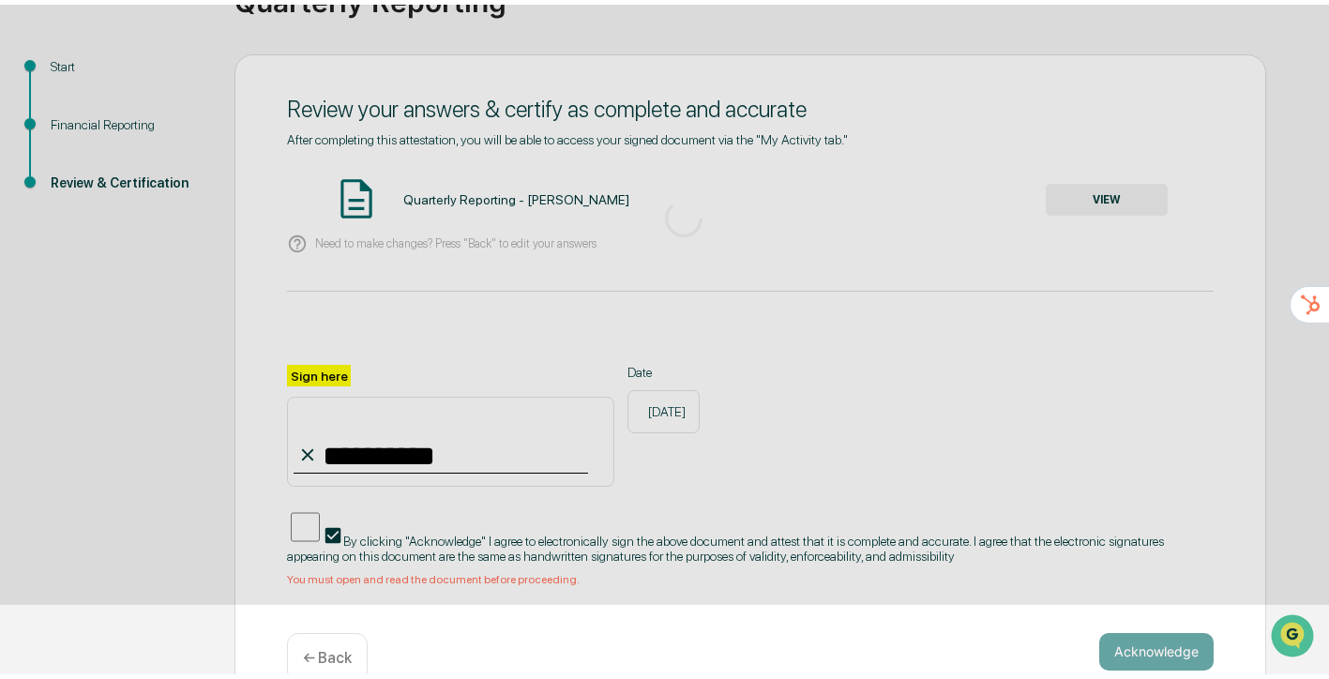
scroll to position [77, 0]
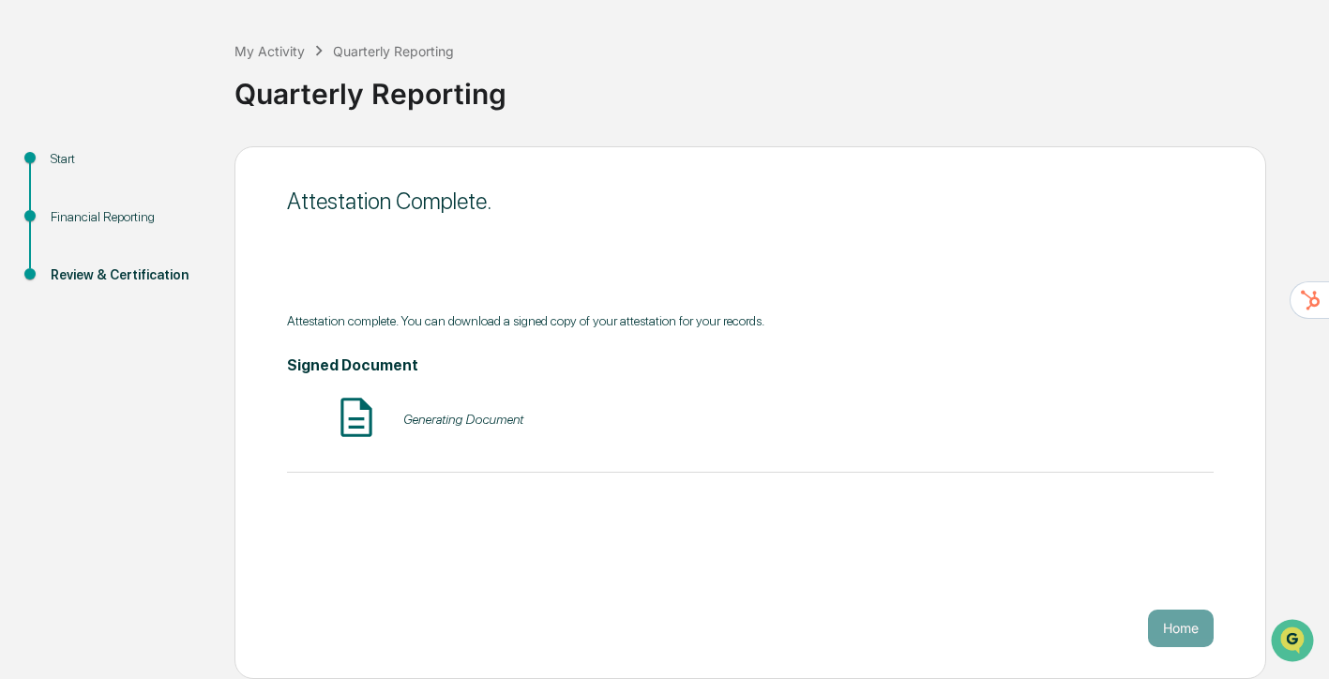
click at [1181, 641] on button "Home" at bounding box center [1181, 629] width 66 height 38
